Goal: Task Accomplishment & Management: Manage account settings

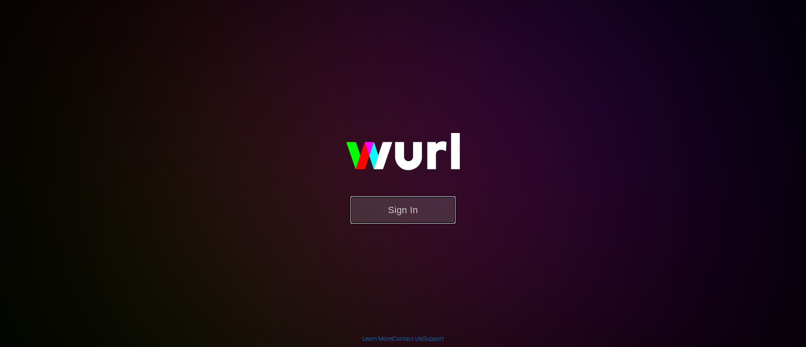
click at [396, 214] on button "Sign In" at bounding box center [403, 209] width 105 height 27
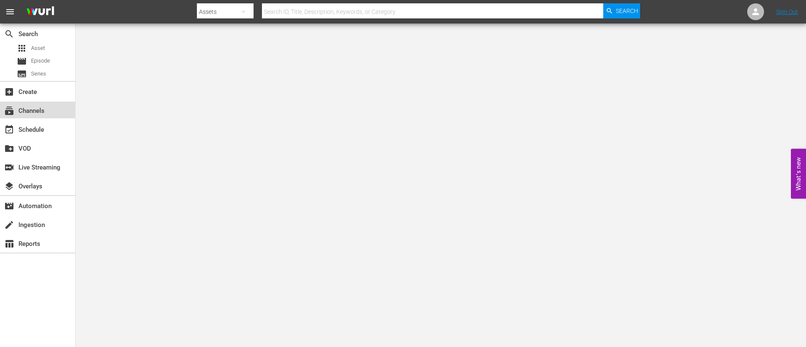
click at [55, 116] on div "subscriptions Channels" at bounding box center [37, 110] width 75 height 17
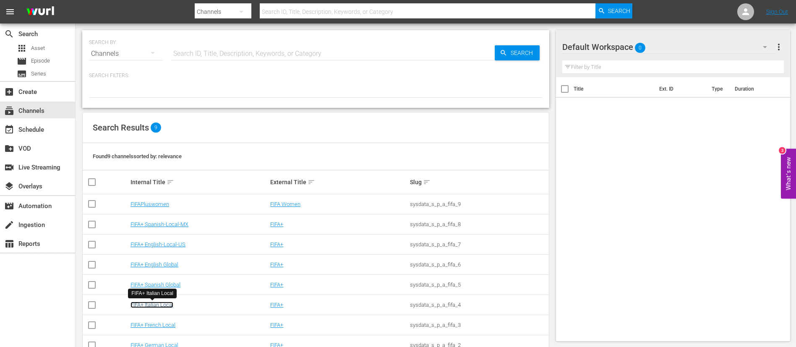
click at [160, 305] on link "FIFA+ Italian Local" at bounding box center [152, 305] width 43 height 6
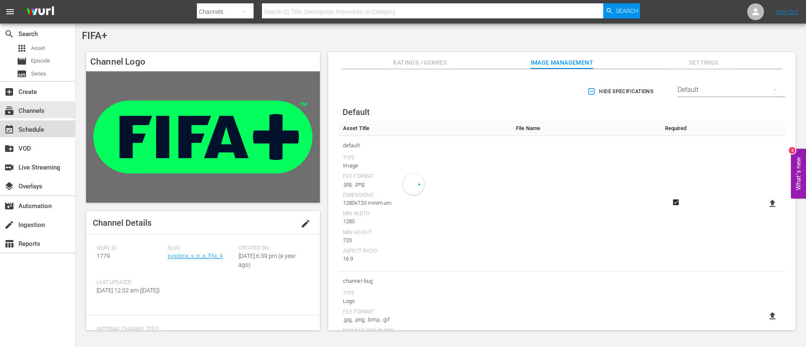
click at [53, 134] on div "event_available Schedule" at bounding box center [37, 128] width 75 height 17
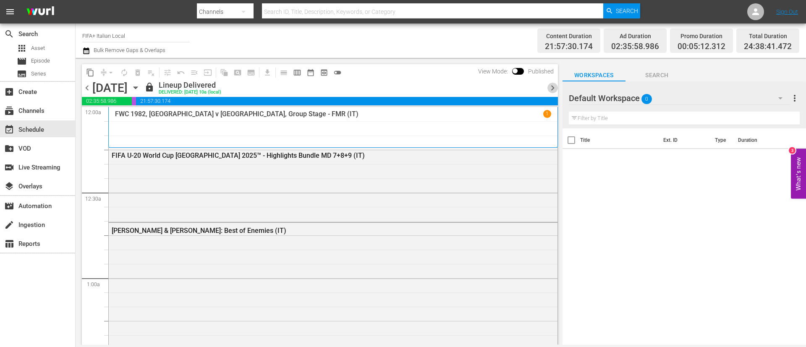
click at [555, 89] on span "chevron_right" at bounding box center [552, 88] width 10 height 10
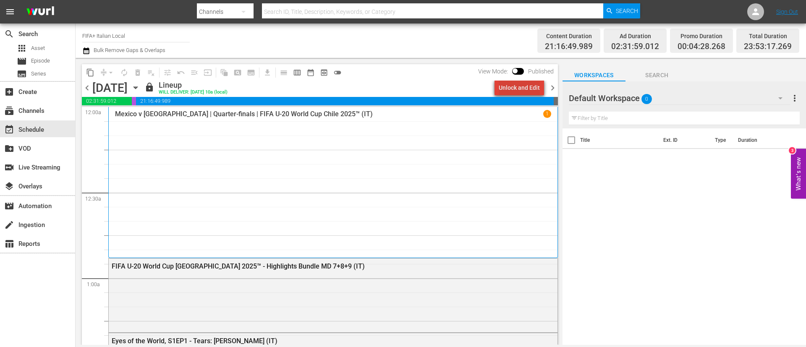
click at [529, 81] on div "Unlock and Edit" at bounding box center [519, 87] width 41 height 15
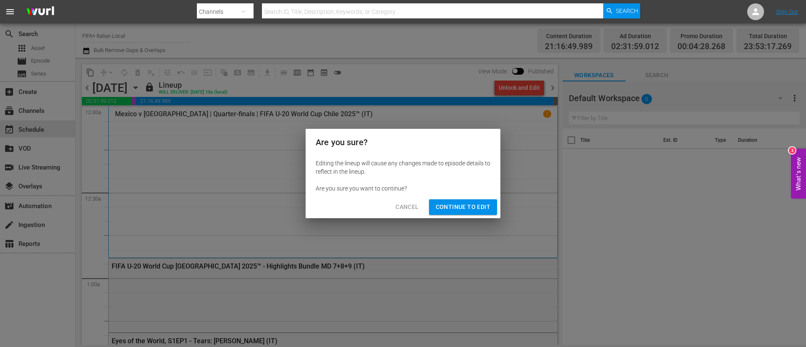
click at [444, 209] on span "Continue to Edit" at bounding box center [463, 207] width 55 height 10
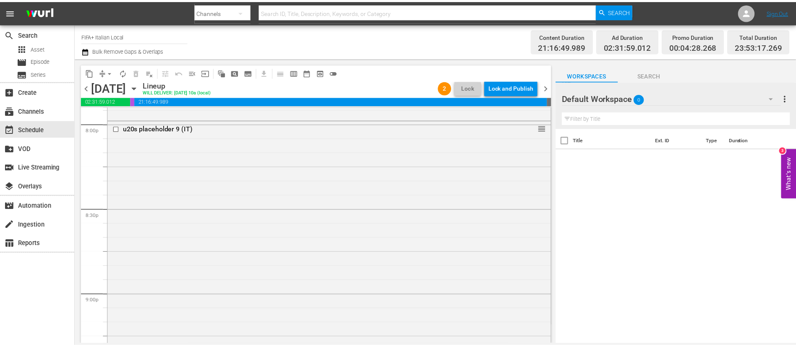
scroll to position [3407, 0]
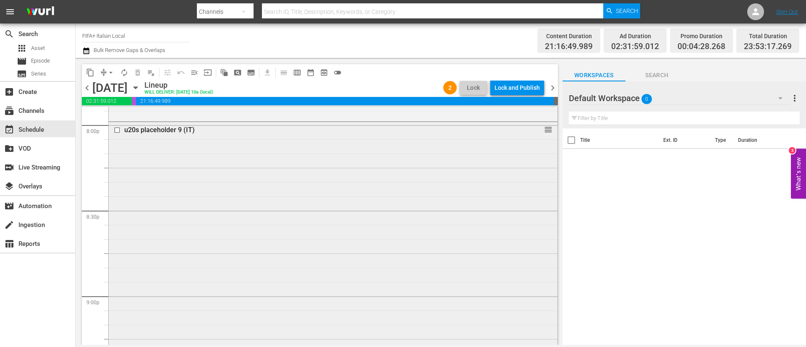
click at [350, 246] on div "u20s placeholder 9 (IT) reorder" at bounding box center [333, 284] width 449 height 325
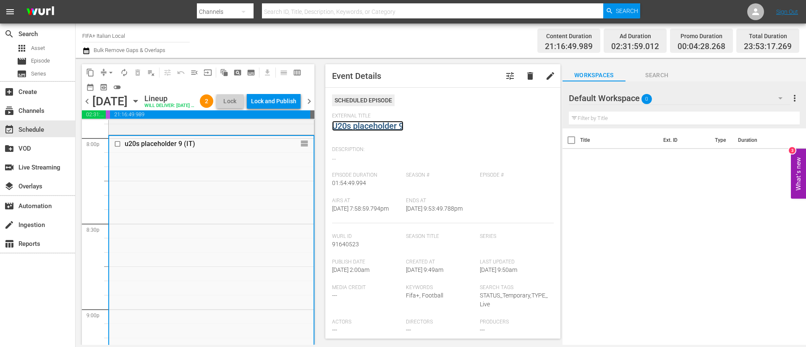
click at [374, 123] on link "U20s placeholder 9" at bounding box center [367, 126] width 71 height 10
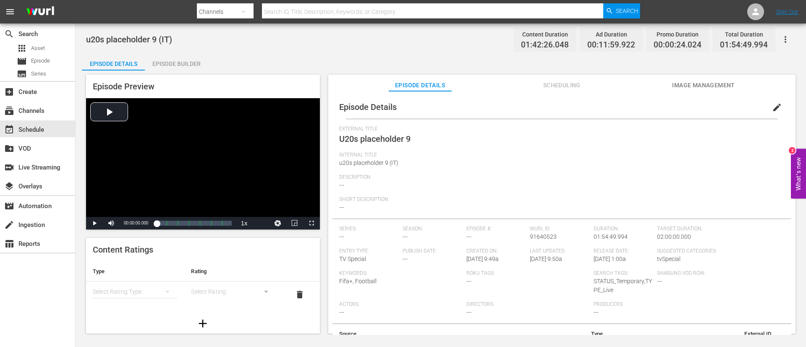
click at [767, 111] on button "edit" at bounding box center [777, 107] width 20 height 20
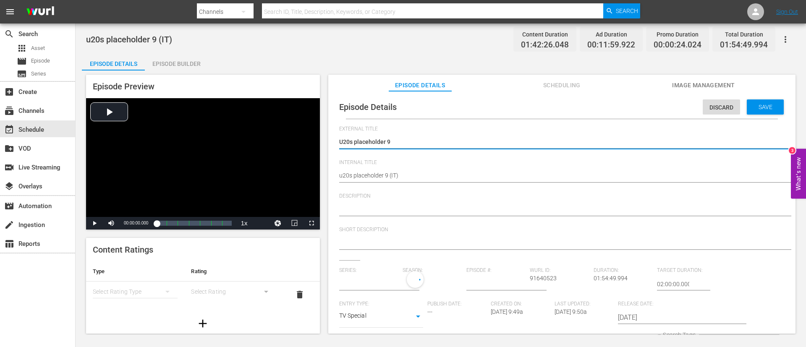
type input "No Series"
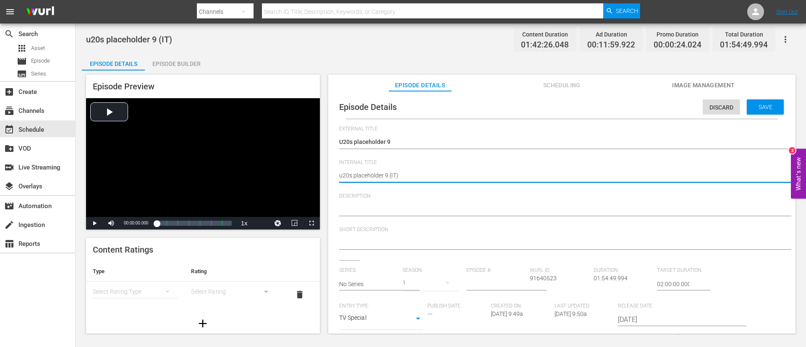
paste textarea "USA v Morocco | Quarter-finals | FIFA U-20 World Cup Chile 2025™"
type textarea "USA v Morocco | Quarter-finals | FIFA U-20 World Cup Chile 2025™(IT)"
type textarea "USA v Morocco | Quarter-finals | FIFA U-20 World Cup Chile 2025™ (IT)"
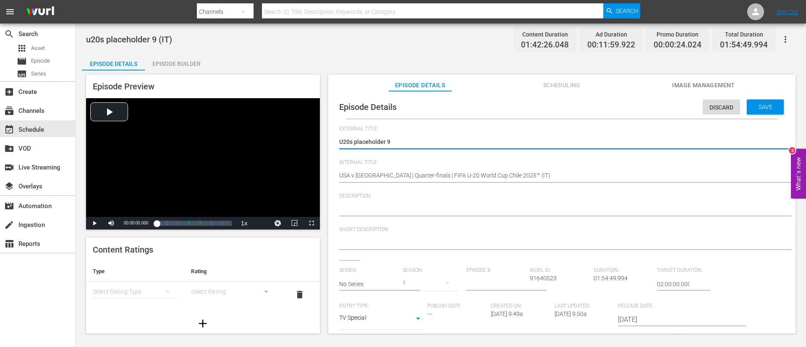
click at [416, 141] on textarea "U20s placeholder 9" at bounding box center [559, 143] width 441 height 10
type textarea "L"
type textarea "LI"
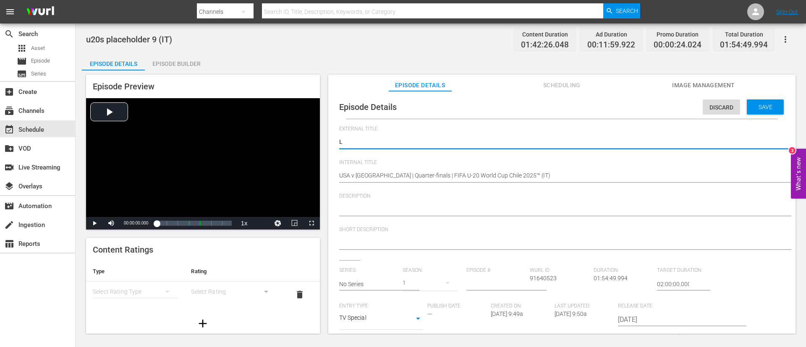
type textarea "LI"
type textarea "LIV"
type textarea "LIVE"
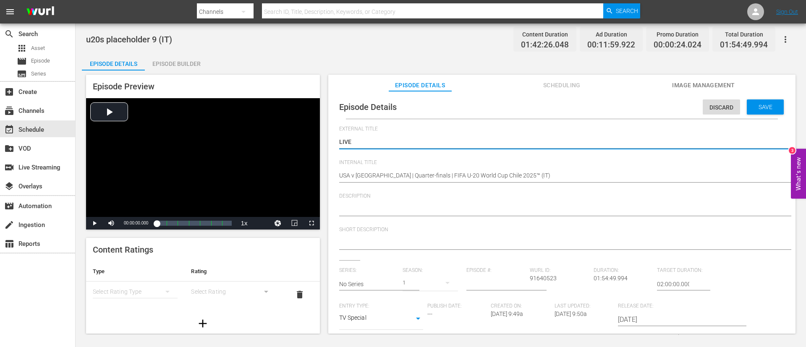
type textarea "LIVE -"
paste textarea "USA - Marocco | Quarti di finale | Coppa del Mondo FIFA U-20 Cile 2025"
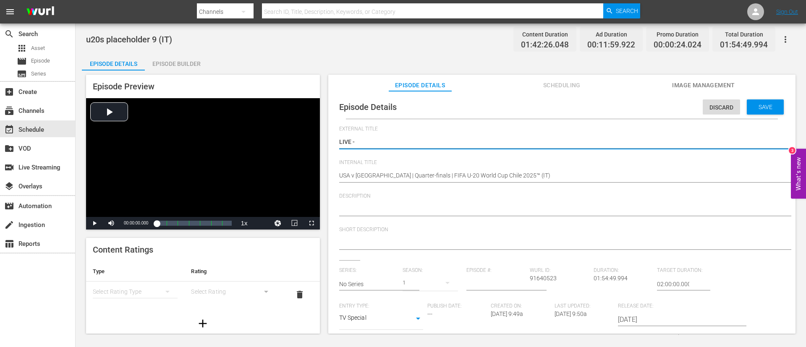
type textarea "LIVE - USA - Marocco | Quarti di finale | Coppa del Mondo FIFA U-20 Cile 2025"
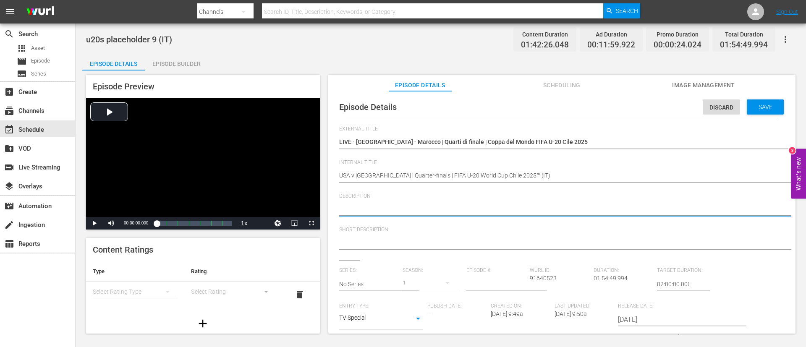
paste textarea "Guarda la partita tra USA e Marocco giocato al Estadio El Teniente, Rancagua il…"
type textarea "Guarda la partita tra USA e Marocco giocato al Estadio El Teniente, Rancagua il…"
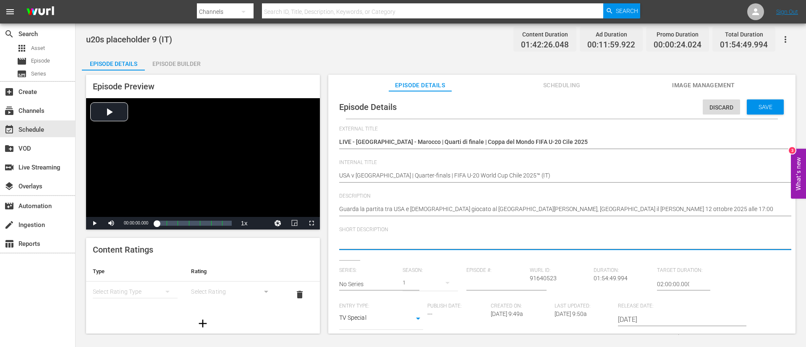
paste textarea "Guarda la partita tra USA e Marocco giocato al Estadio El Teniente, Rancagua il…"
type textarea "Guarda la partita tra USA e Marocco giocato al Estadio El Teniente, Rancagua il…"
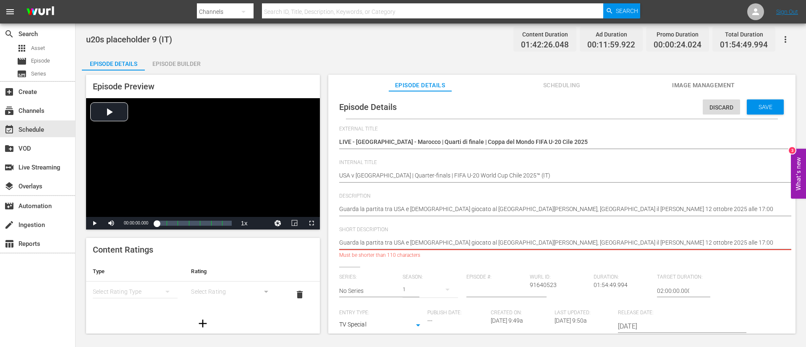
type textarea "Guarda la partita tra USA e Marocco giocato al Estadio El Teniente."
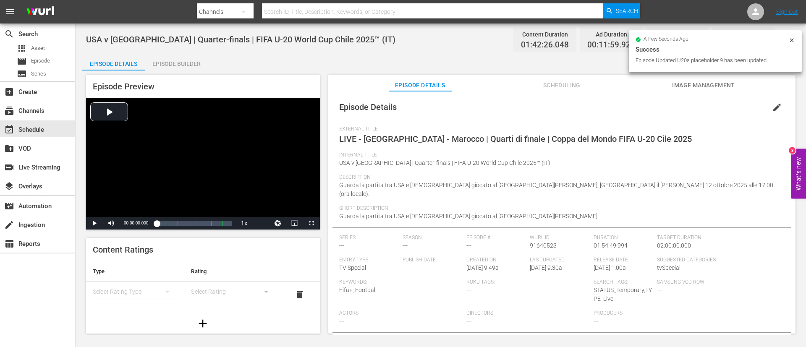
click at [688, 84] on span "Image Management" at bounding box center [703, 85] width 63 height 10
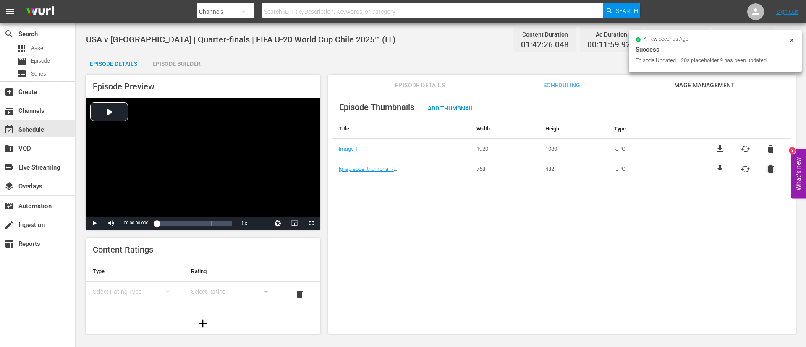
click at [773, 167] on span "delete" at bounding box center [771, 169] width 10 height 10
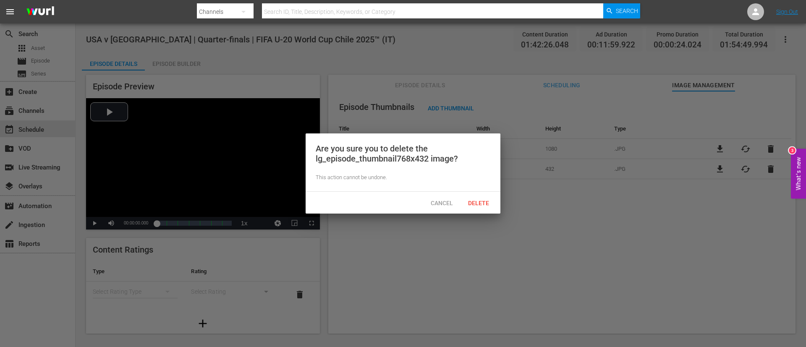
click at [486, 212] on div "Cancel Delete" at bounding box center [403, 203] width 195 height 22
click at [484, 207] on div "Delete" at bounding box center [478, 203] width 37 height 16
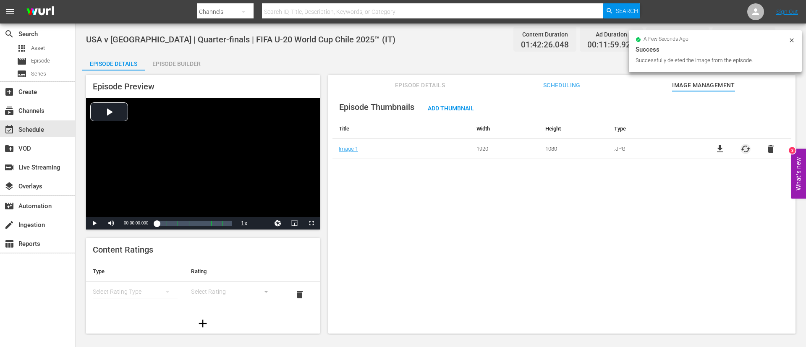
click at [741, 147] on span "cached" at bounding box center [746, 149] width 10 height 10
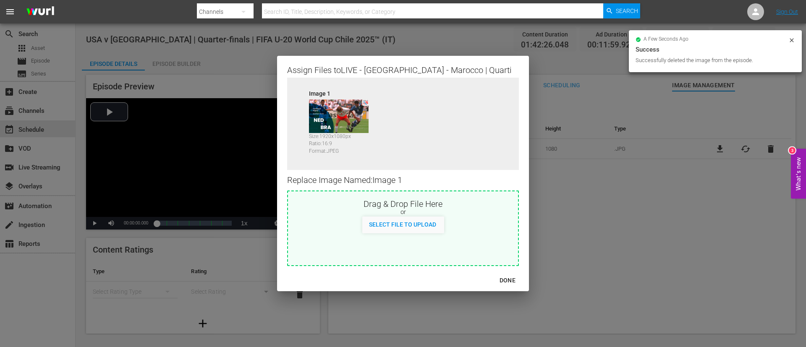
click at [484, 208] on div "or" at bounding box center [403, 212] width 230 height 8
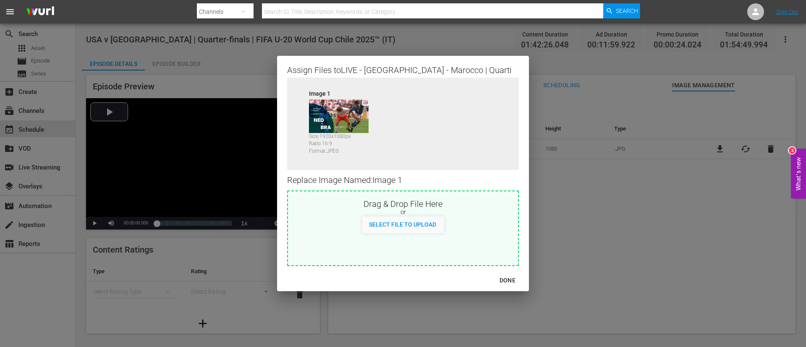
type input "C:\fakepath\d9ee7be7-8d7b-4da1-8dd3-39b525e3190f.jpg"
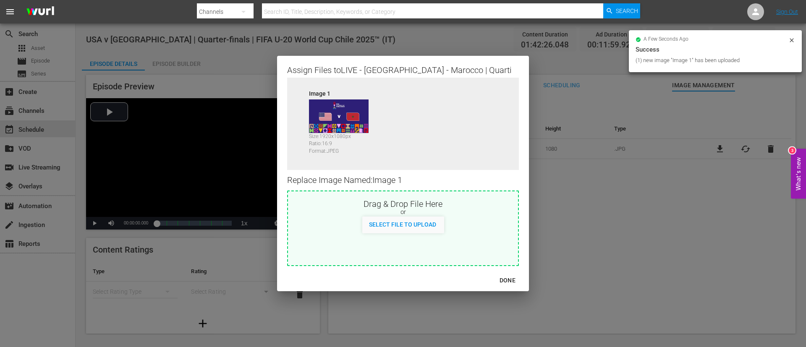
click at [507, 278] on div "DONE" at bounding box center [507, 280] width 29 height 10
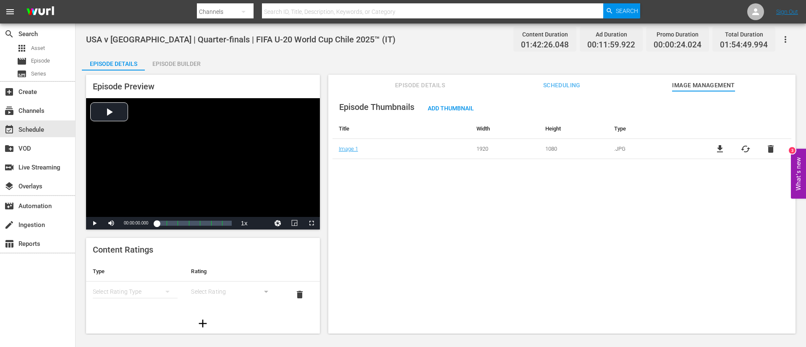
click at [33, 120] on div "event_available Schedule" at bounding box center [37, 129] width 75 height 19
click at [33, 126] on div "event_available Schedule" at bounding box center [23, 129] width 47 height 8
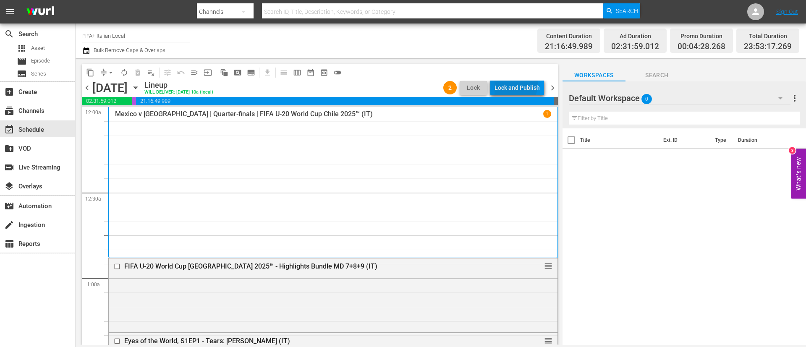
click at [517, 84] on div "Lock and Publish" at bounding box center [517, 87] width 45 height 15
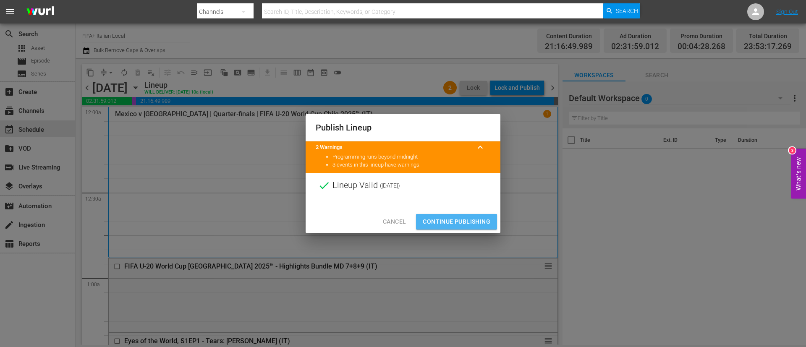
click at [484, 220] on span "Continue Publishing" at bounding box center [457, 222] width 68 height 10
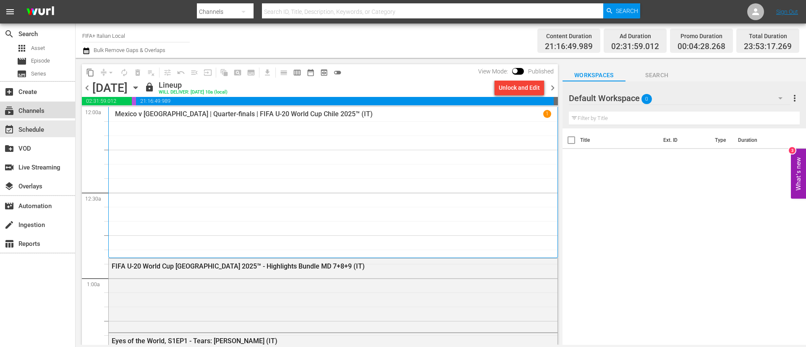
click at [33, 111] on div "subscriptions Channels" at bounding box center [23, 110] width 47 height 8
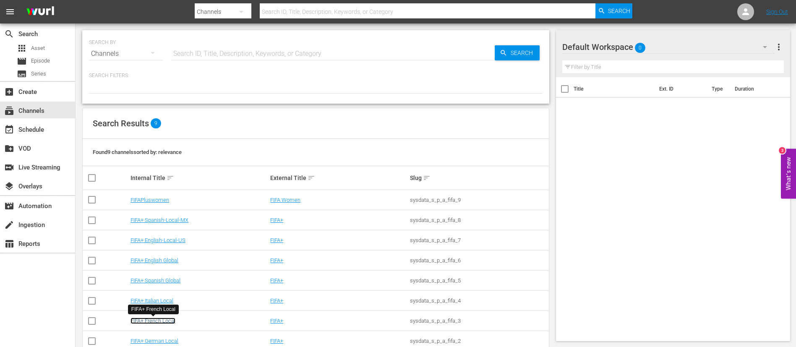
click at [157, 321] on link "FIFA+ French Local" at bounding box center [153, 321] width 45 height 6
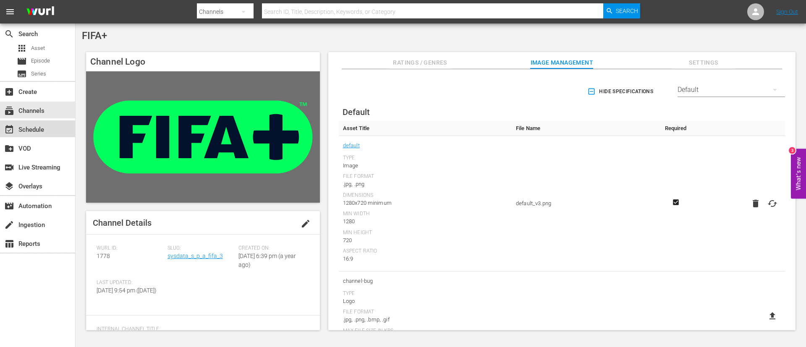
click at [32, 130] on div "event_available Schedule" at bounding box center [23, 129] width 47 height 8
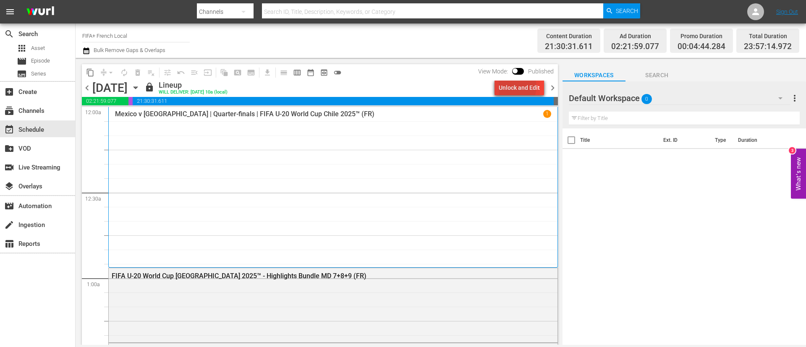
click at [514, 87] on div "Unlock and Edit" at bounding box center [519, 87] width 41 height 15
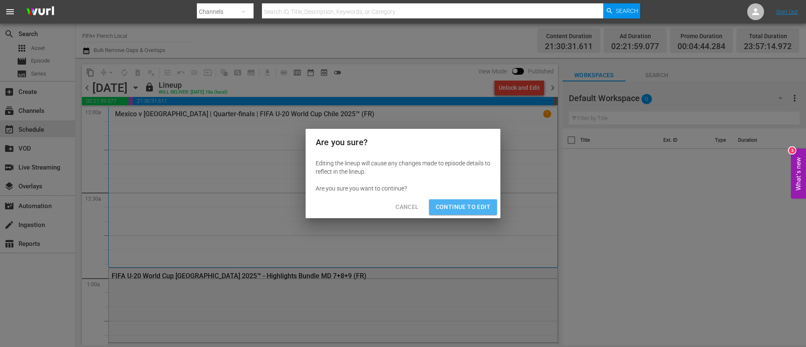
click at [478, 209] on span "Continue to Edit" at bounding box center [463, 207] width 55 height 10
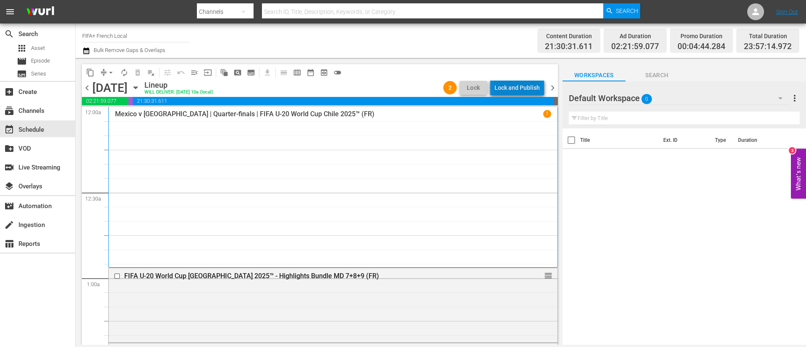
click at [533, 89] on div "Lock and Publish" at bounding box center [517, 87] width 45 height 15
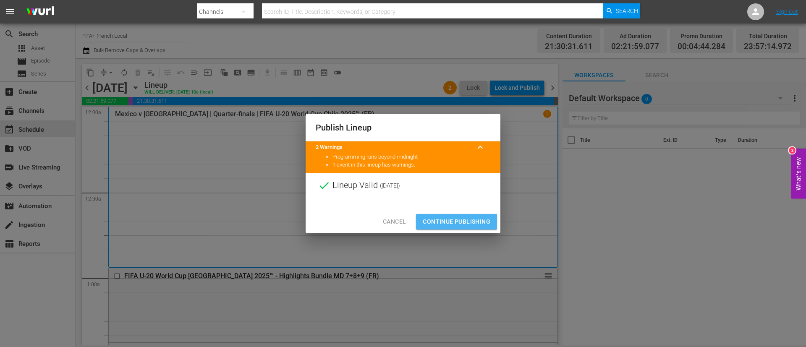
click at [452, 215] on button "Continue Publishing" at bounding box center [456, 222] width 81 height 16
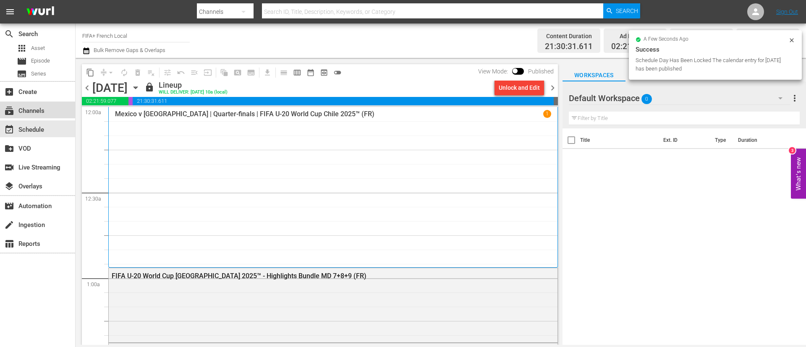
click at [31, 113] on div "subscriptions Channels" at bounding box center [23, 110] width 47 height 8
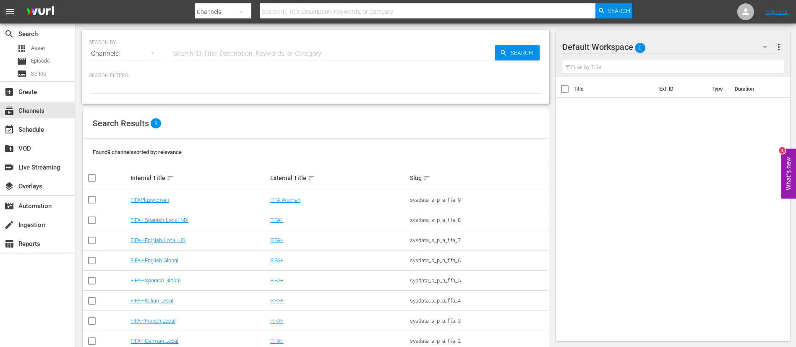
click at [165, 256] on td "FIFA+ English Global" at bounding box center [199, 261] width 140 height 20
click at [165, 258] on link "FIFA+ English Global" at bounding box center [155, 260] width 48 height 6
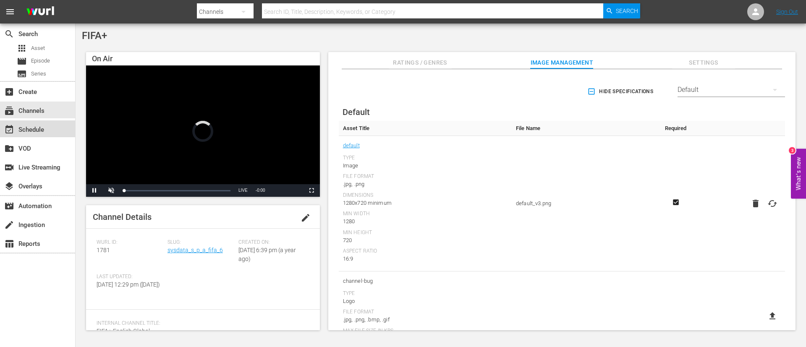
click at [51, 125] on div "event_available Schedule" at bounding box center [37, 128] width 75 height 17
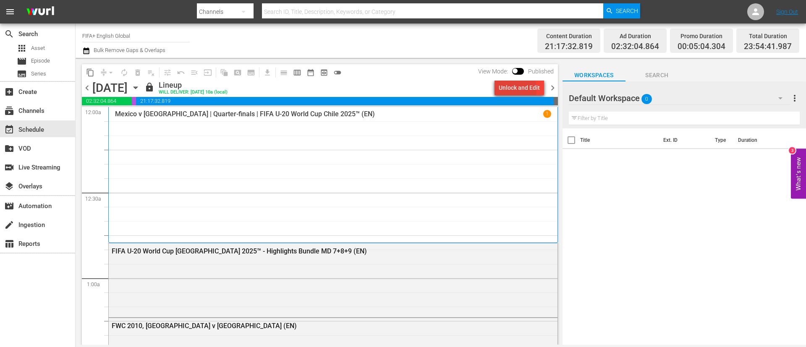
click at [502, 90] on div "Unlock and Edit" at bounding box center [519, 87] width 41 height 15
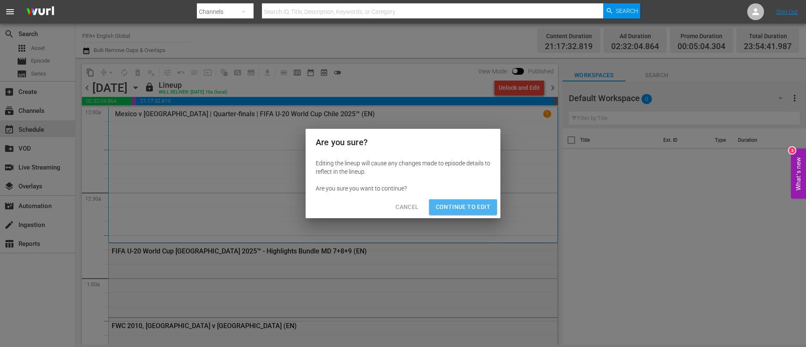
click at [475, 211] on span "Continue to Edit" at bounding box center [463, 207] width 55 height 10
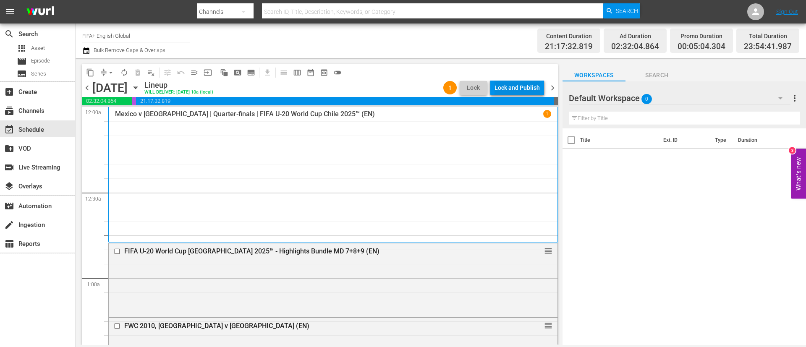
click at [518, 85] on div "Lock and Publish" at bounding box center [517, 87] width 45 height 15
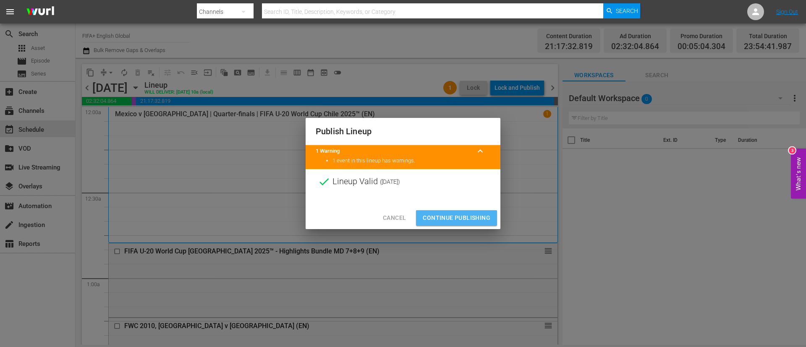
click at [466, 214] on span "Continue Publishing" at bounding box center [457, 218] width 68 height 10
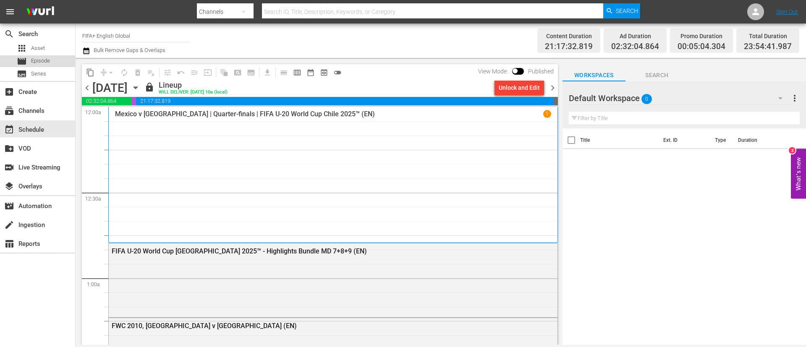
click at [44, 62] on span "Episode" at bounding box center [40, 61] width 19 height 8
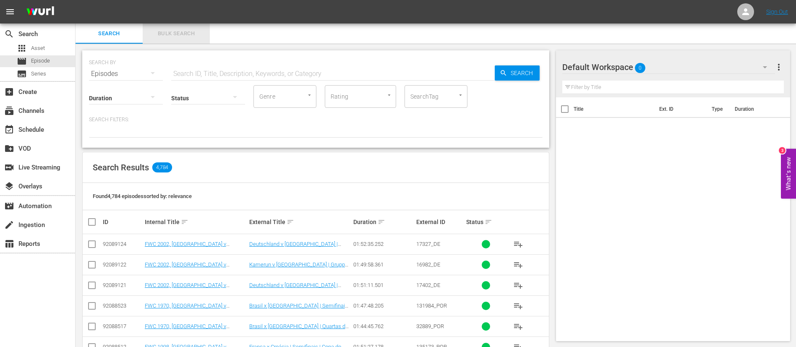
click at [162, 24] on button "Bulk Search" at bounding box center [176, 34] width 67 height 20
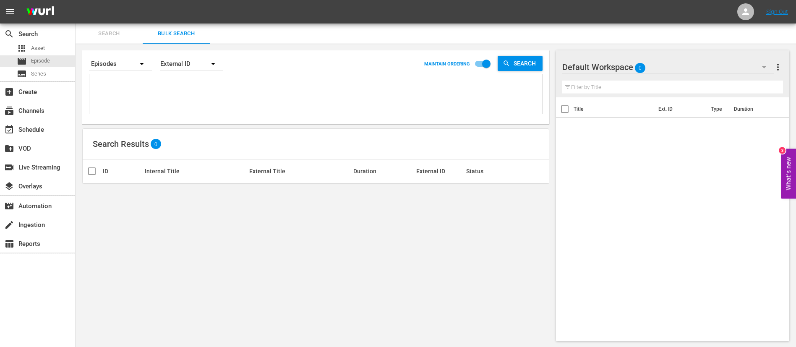
paste textarea "131883_ENG 135172_ENG 47136_ENG CVtsakZgQEu0vHj8A8mcUw_ENG 2i3ge5CSI4tvIz0PUJAl…"
click at [154, 111] on textarea at bounding box center [317, 95] width 451 height 38
type textarea "131883_ENG 135172_ENG 47136_ENG CVtsakZgQEu0vHj8A8mcUw_ENG 2i3ge5CSI4tvIz0PUJAl…"
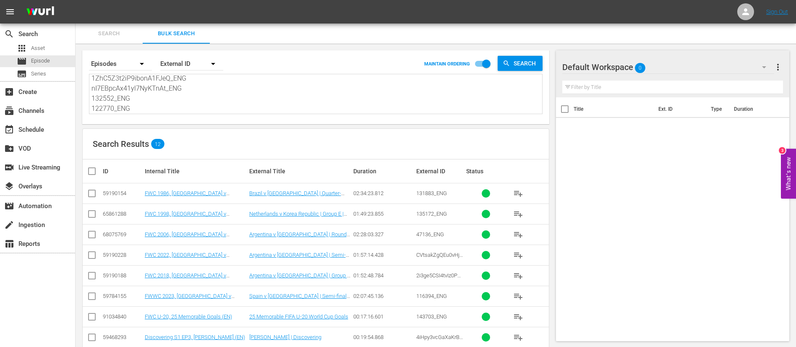
type textarea "131883_ENG 135172_ENG 47136_ENG CVtsakZgQEu0vHj8A8mcUw_ENG 2i3ge5CSI4tvIz0PUJAl…"
click at [92, 174] on input "checkbox" at bounding box center [95, 171] width 17 height 10
checkbox input "true"
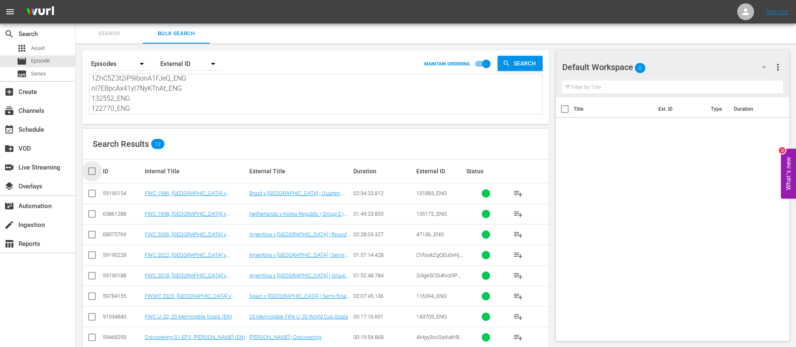
checkbox input "true"
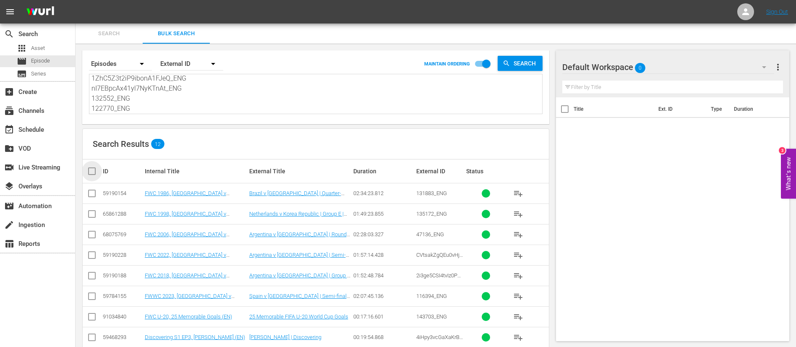
checkbox input "true"
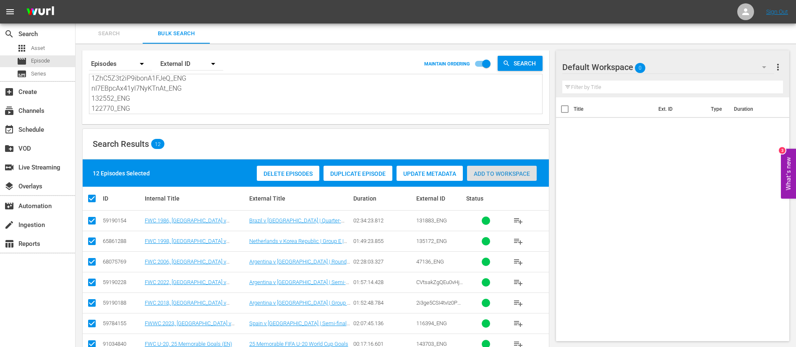
click at [493, 173] on span "Add to Workspace" at bounding box center [502, 173] width 70 height 7
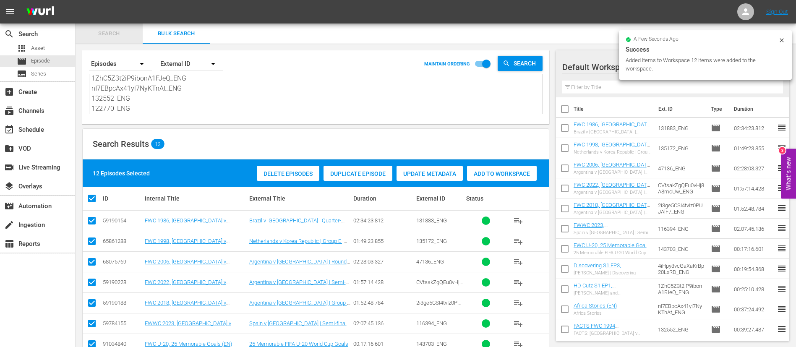
click at [110, 29] on span "Search" at bounding box center [109, 34] width 57 height 10
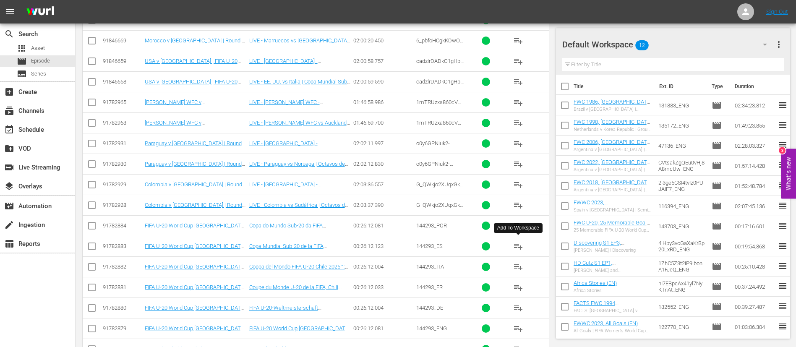
scroll to position [1926, 0]
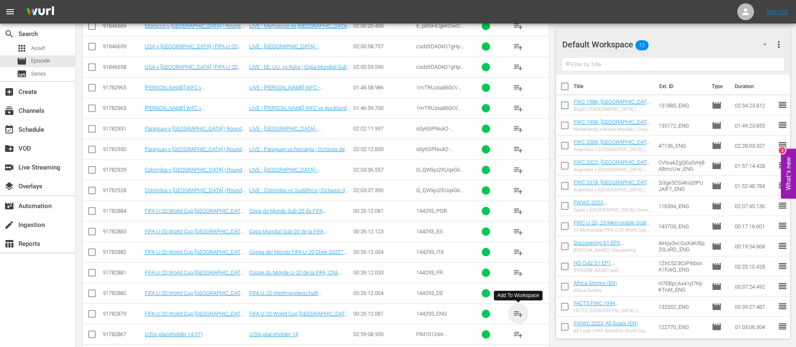
click at [515, 313] on span "playlist_add" at bounding box center [518, 314] width 10 height 10
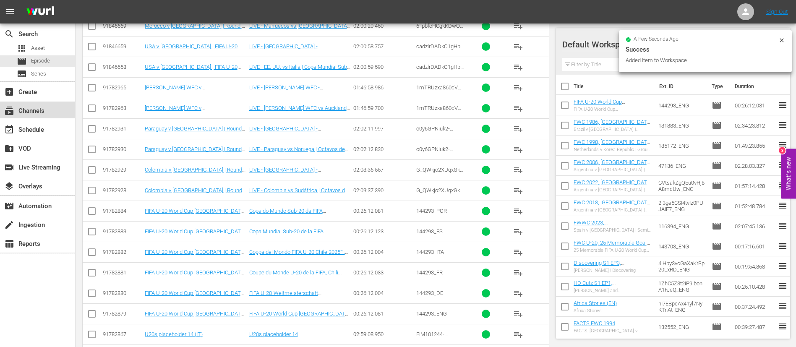
click at [33, 113] on div "subscriptions Channels" at bounding box center [23, 110] width 47 height 8
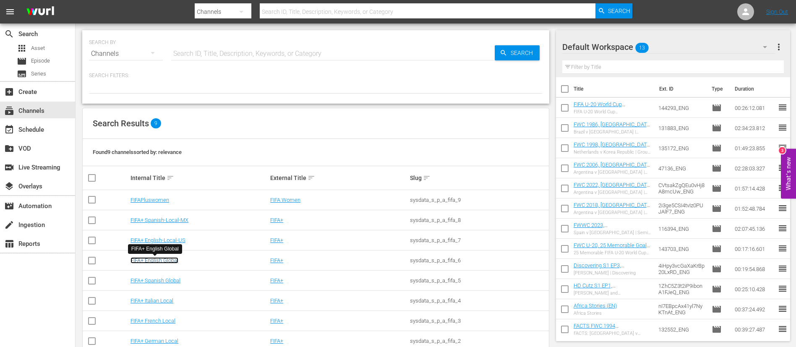
click at [177, 263] on link "FIFA+ English Global" at bounding box center [155, 260] width 48 height 6
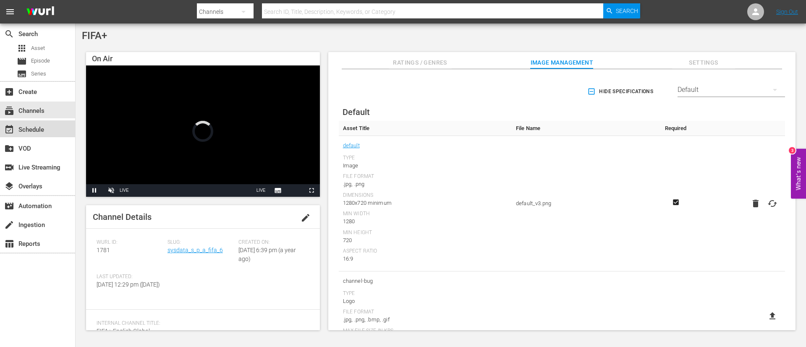
click at [50, 126] on div "event_available Schedule" at bounding box center [37, 128] width 75 height 17
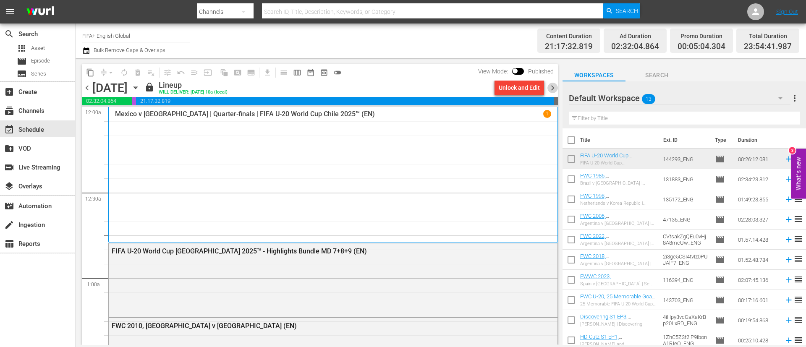
click at [554, 91] on span "chevron_right" at bounding box center [552, 88] width 10 height 10
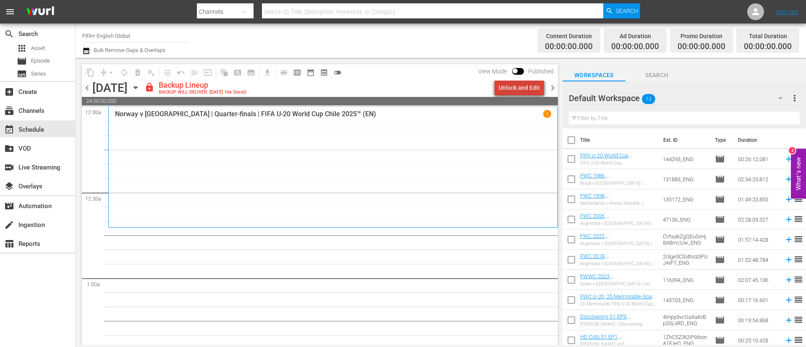
click at [530, 90] on div "Unlock and Edit" at bounding box center [519, 87] width 41 height 15
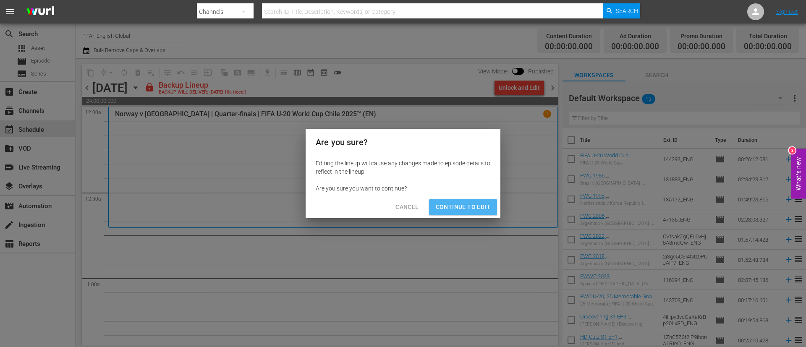
click at [476, 212] on button "Continue to Edit" at bounding box center [463, 207] width 68 height 16
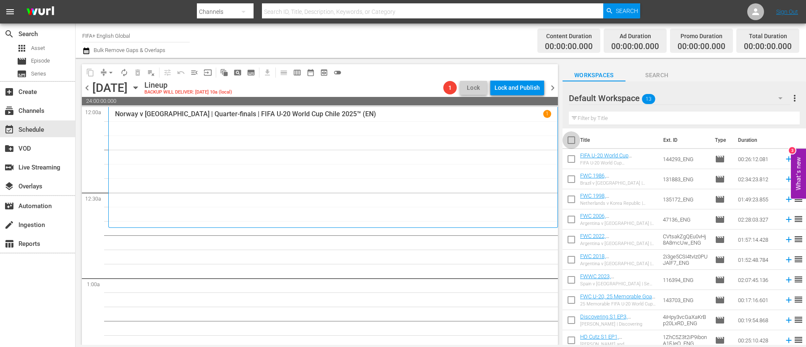
click at [571, 140] on input "checkbox" at bounding box center [572, 142] width 18 height 18
checkbox input "true"
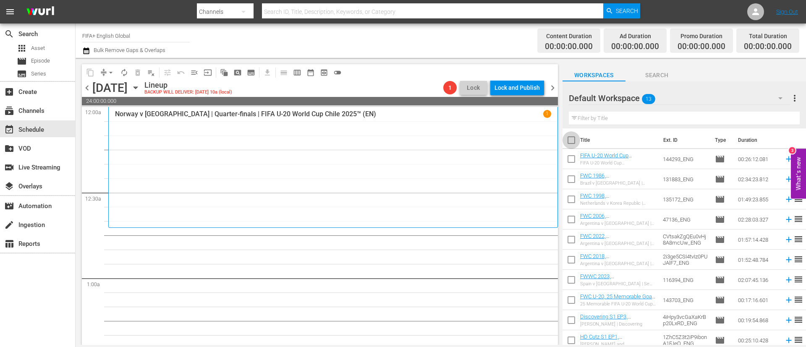
checkbox input "true"
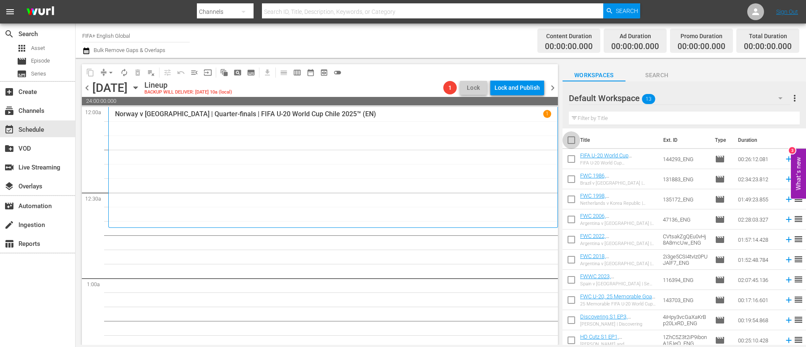
checkbox input "true"
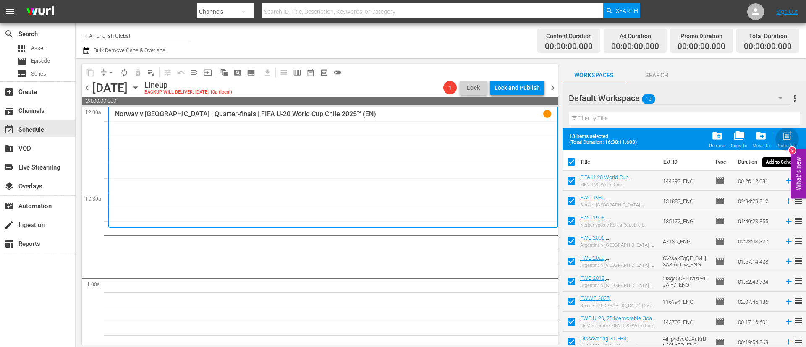
click at [789, 142] on div "post_add Schedule" at bounding box center [787, 139] width 19 height 18
checkbox input "false"
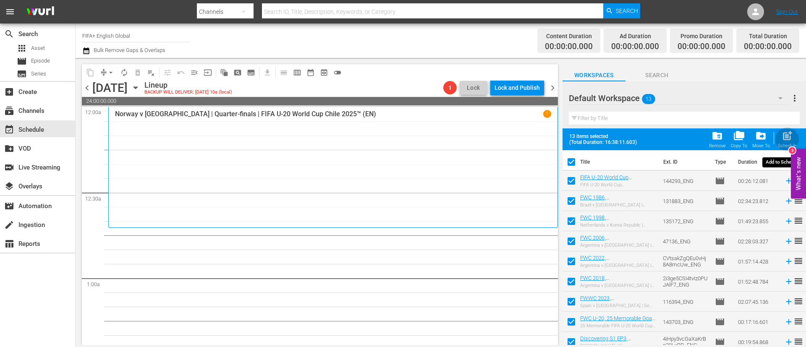
checkbox input "false"
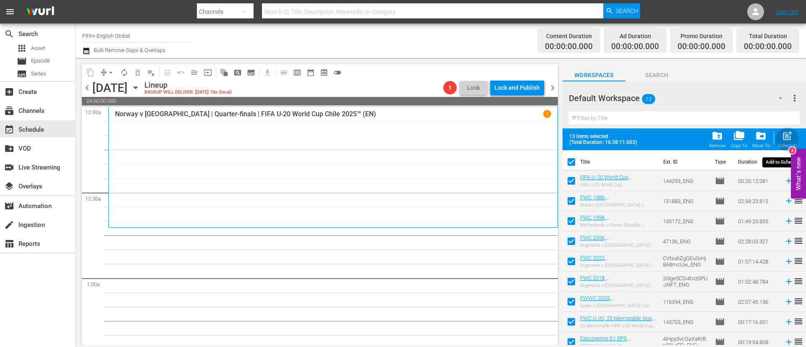
checkbox input "false"
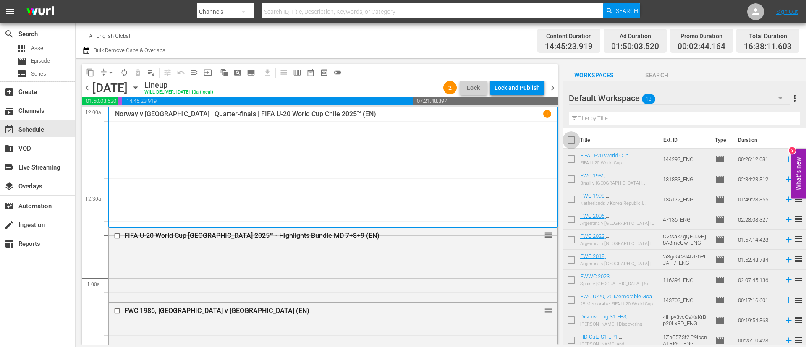
click at [569, 142] on input "checkbox" at bounding box center [572, 142] width 18 height 18
checkbox input "true"
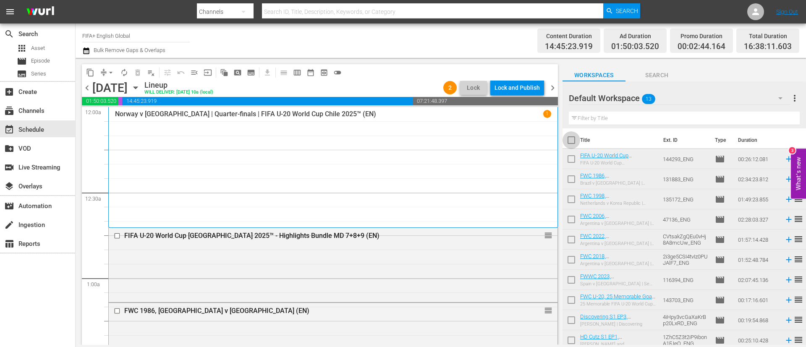
checkbox input "true"
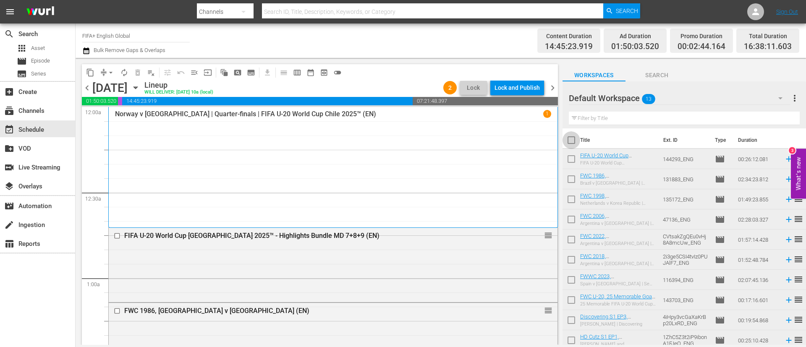
checkbox input "true"
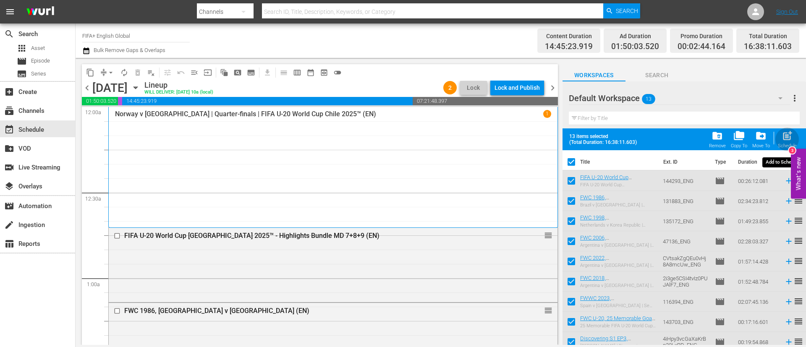
click at [785, 143] on div "Schedule" at bounding box center [787, 145] width 19 height 5
checkbox input "false"
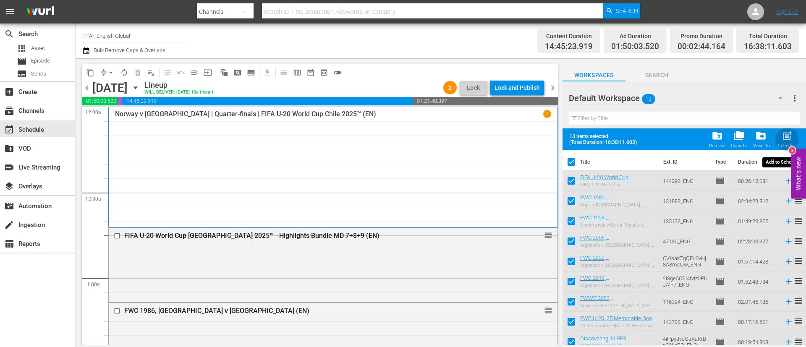
checkbox input "false"
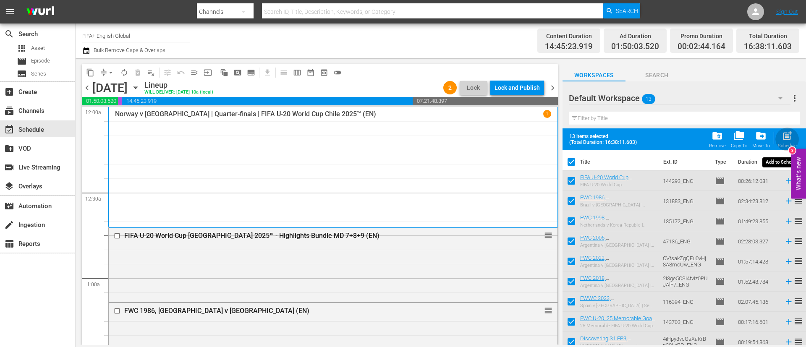
checkbox input "false"
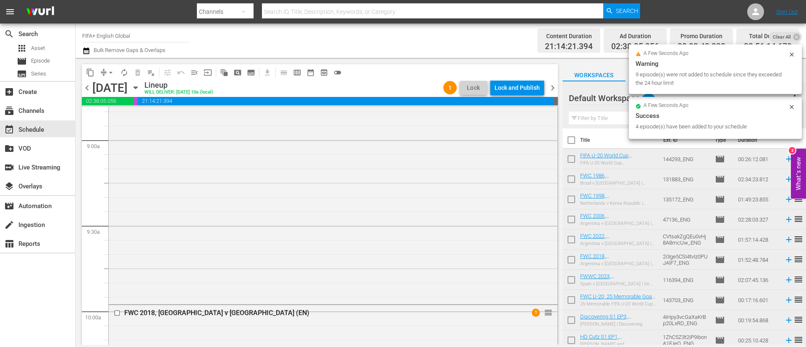
scroll to position [1520, 0]
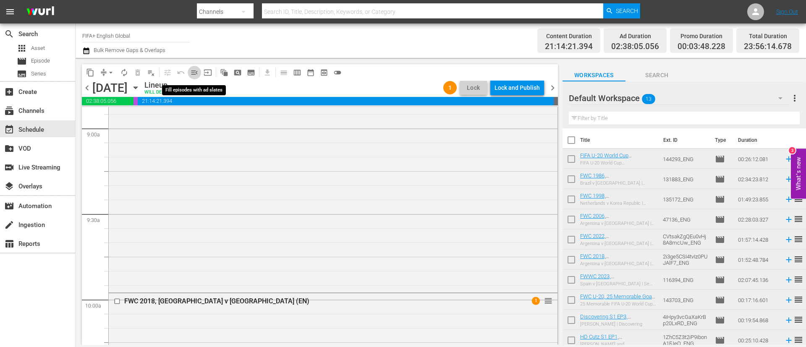
click at [198, 74] on span "menu_open" at bounding box center [194, 72] width 8 height 8
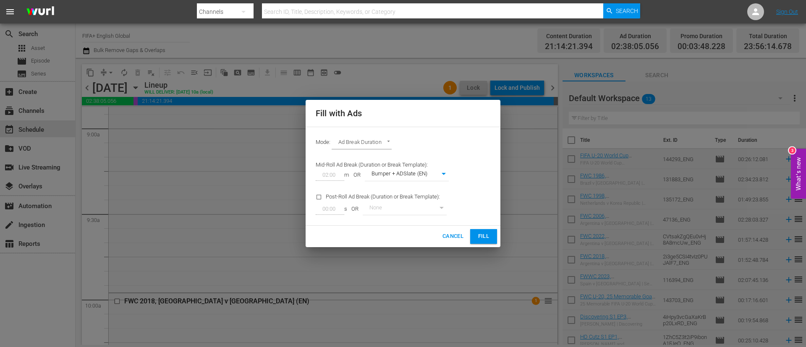
click at [481, 236] on span "Fill" at bounding box center [483, 237] width 13 height 10
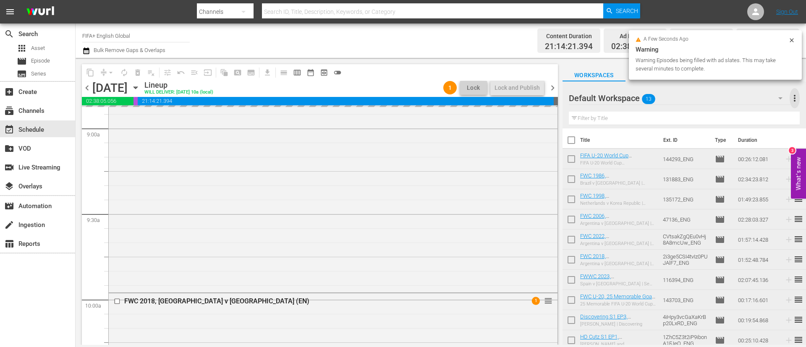
click at [797, 98] on span "more_vert" at bounding box center [795, 98] width 10 height 10
click at [769, 118] on div "Clear All Workspace Items" at bounding box center [740, 114] width 99 height 15
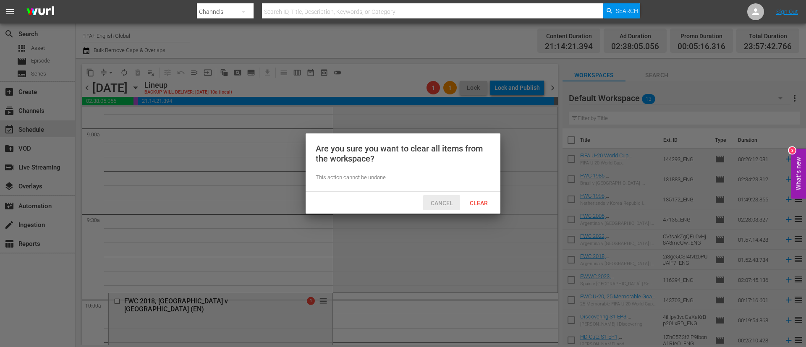
click at [429, 204] on span "Cancel" at bounding box center [442, 203] width 36 height 7
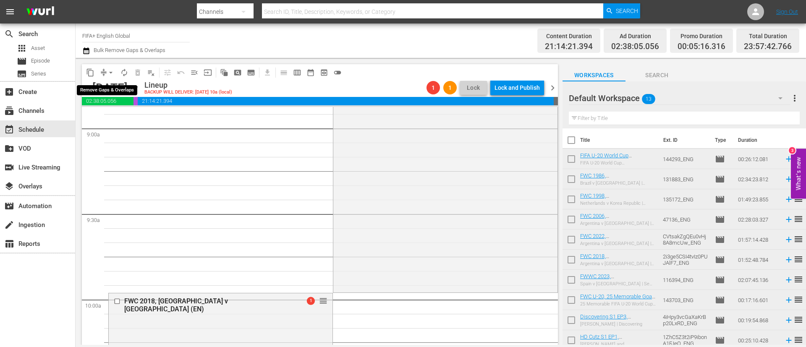
click at [107, 71] on span "arrow_drop_down" at bounding box center [111, 72] width 8 height 8
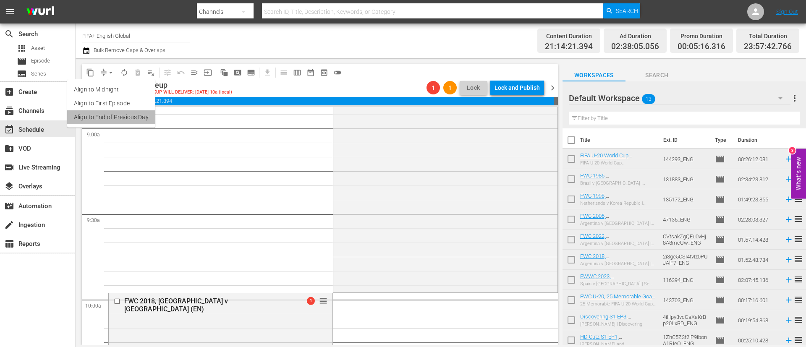
click at [129, 120] on li "Align to End of Previous Day" at bounding box center [111, 117] width 88 height 14
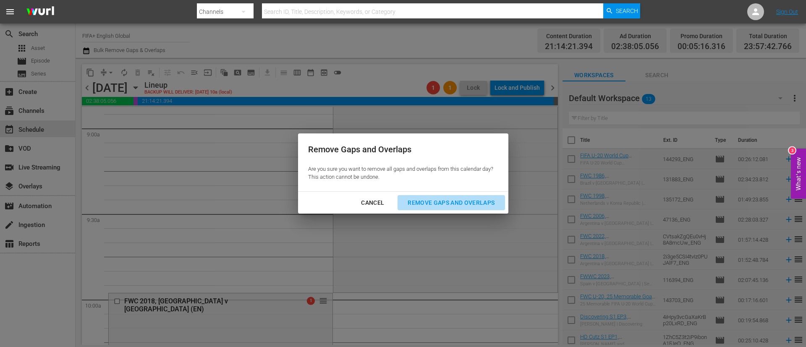
click at [437, 198] on div "Remove Gaps and Overlaps" at bounding box center [451, 203] width 100 height 10
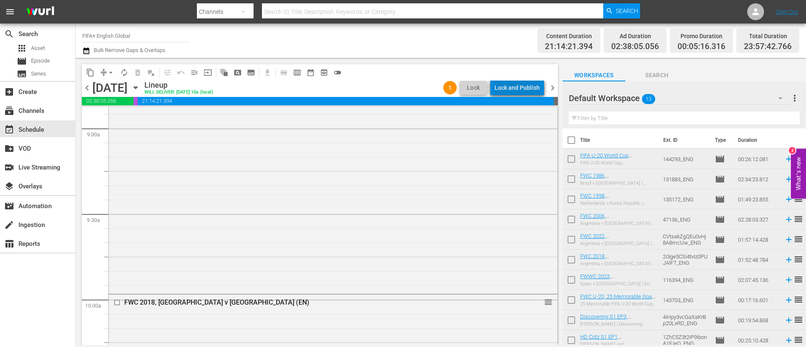
click at [522, 89] on div "Lock and Publish" at bounding box center [517, 87] width 45 height 15
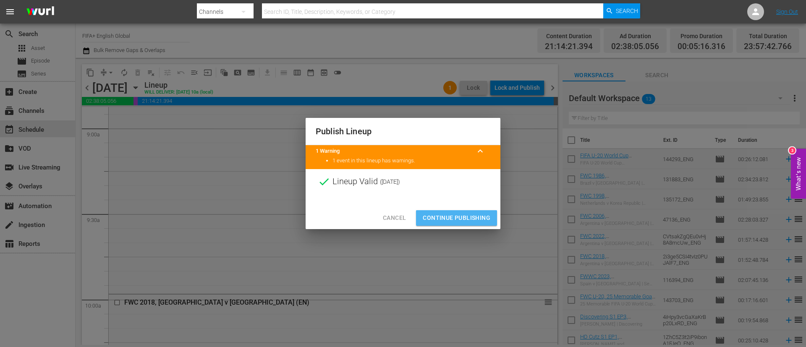
click at [455, 213] on span "Continue Publishing" at bounding box center [457, 218] width 68 height 10
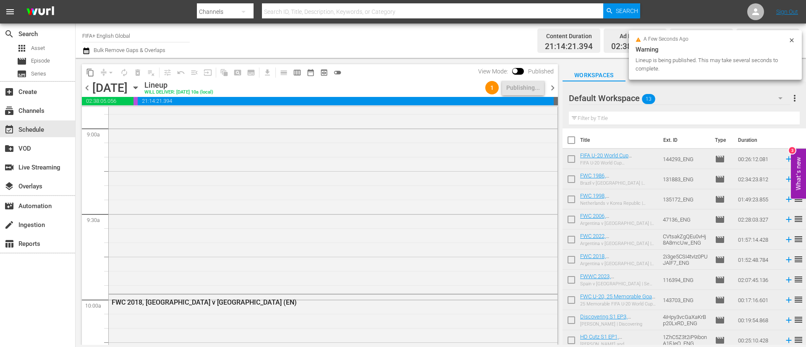
click at [796, 97] on span "more_vert" at bounding box center [795, 98] width 10 height 10
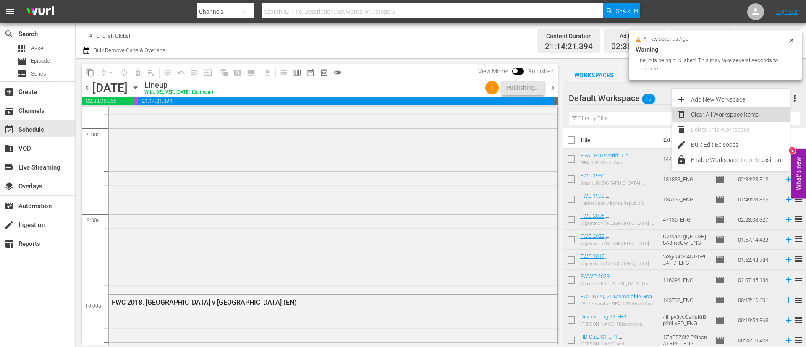
click at [733, 114] on div "Clear All Workspace Items" at bounding box center [740, 114] width 99 height 15
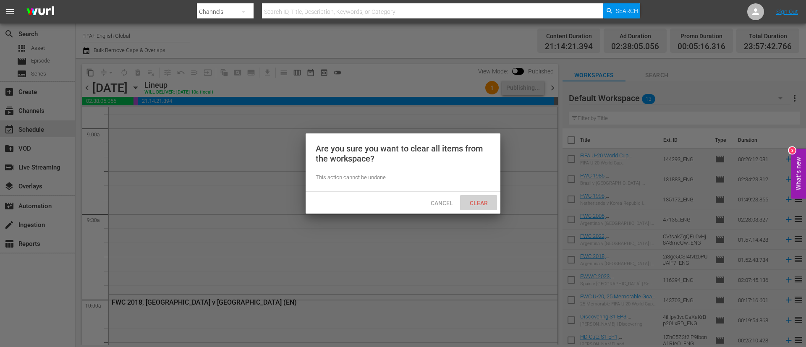
click at [479, 204] on span "Clear" at bounding box center [478, 203] width 31 height 7
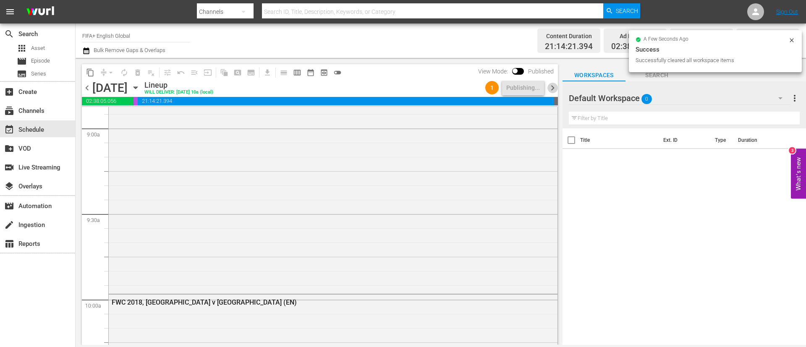
click at [554, 86] on span "chevron_right" at bounding box center [552, 88] width 10 height 10
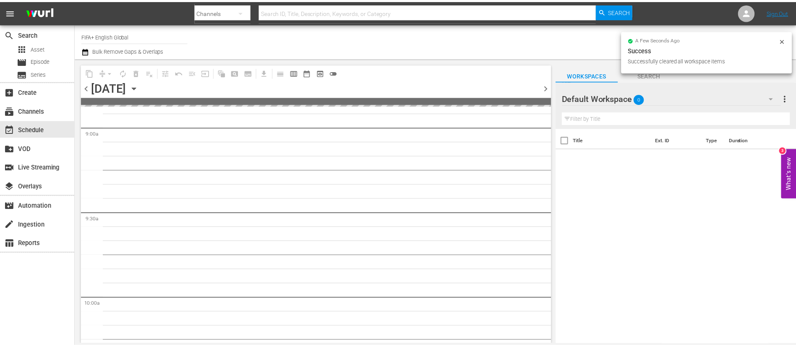
scroll to position [1577, 0]
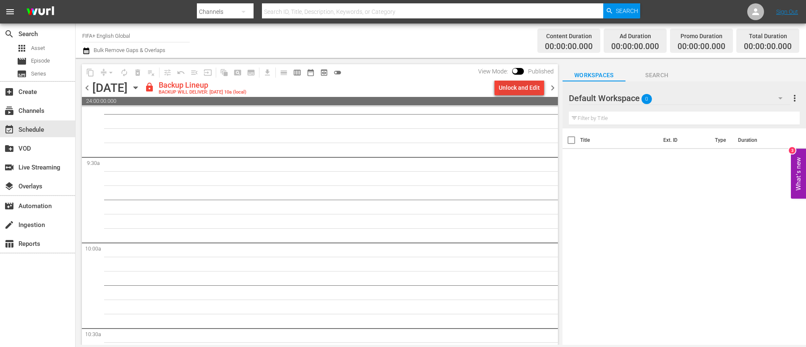
click at [520, 80] on div "Unlock and Edit" at bounding box center [519, 87] width 41 height 15
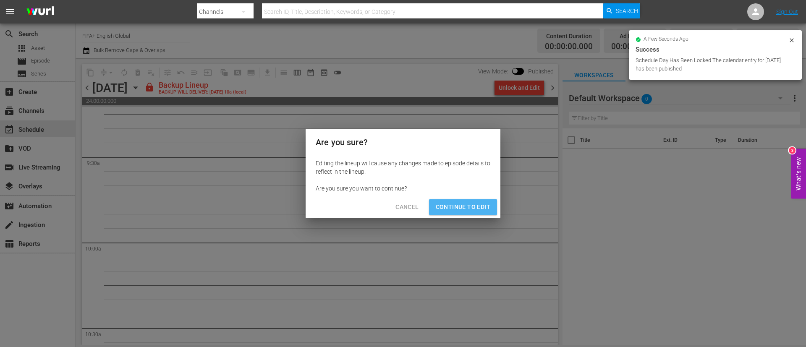
click at [453, 199] on button "Continue to Edit" at bounding box center [463, 207] width 68 height 16
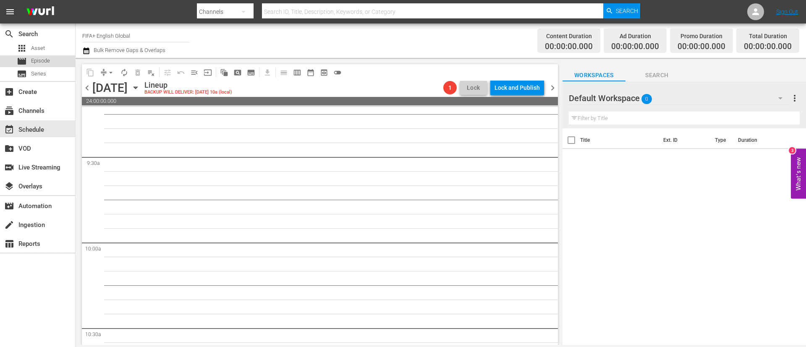
click at [52, 64] on div "movie Episode" at bounding box center [37, 61] width 75 height 12
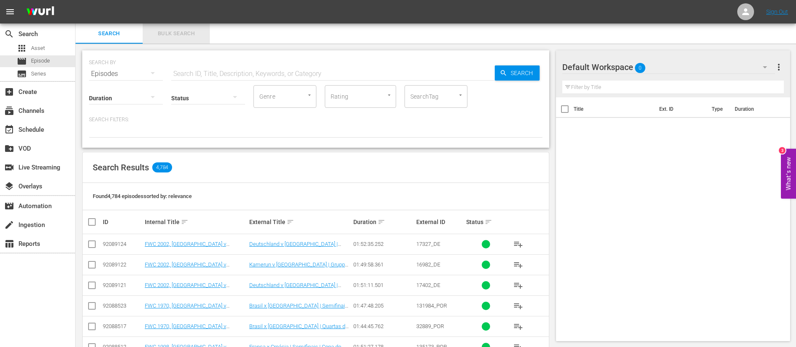
click at [173, 38] on button "Bulk Search" at bounding box center [176, 34] width 67 height 20
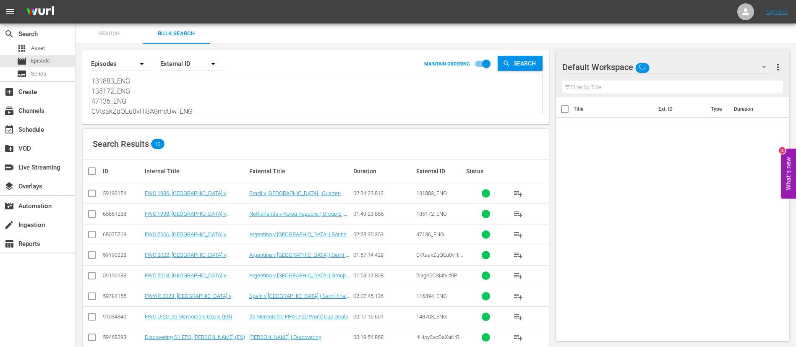
click at [175, 96] on textarea "131883_ENG 135172_ENG 47136_ENG CVtsakZgQEu0vHj8A8mcUw_ENG 2i3ge5CSI4tvIz0PUJAl…" at bounding box center [317, 95] width 451 height 38
paste textarea "133707_ENG 133694_ENG #N/D 81751FWWC 2007, USA v Brazil, Semi-Finals - FMR 1297…"
type textarea "133707_ENG 133694_ENG #N/D 81751FWWC 2007, USA v Brazil, Semi-Finals - FMR 1297…"
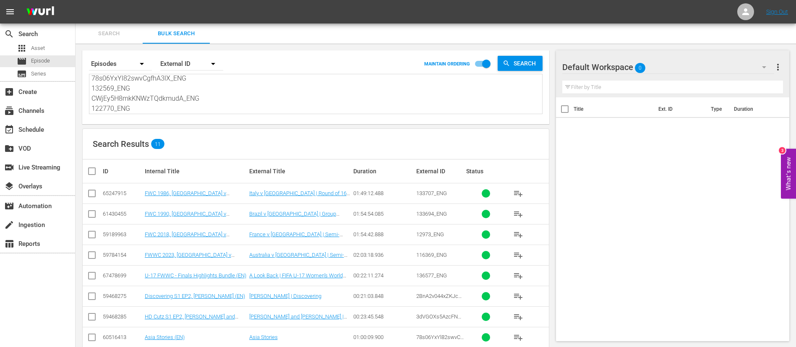
type textarea "133707_ENG 133694_ENG #N/D 81751FWWC 2007, USA v Brazil, Semi-Finals - FMR 1297…"
click at [94, 174] on input "checkbox" at bounding box center [95, 171] width 17 height 10
checkbox input "true"
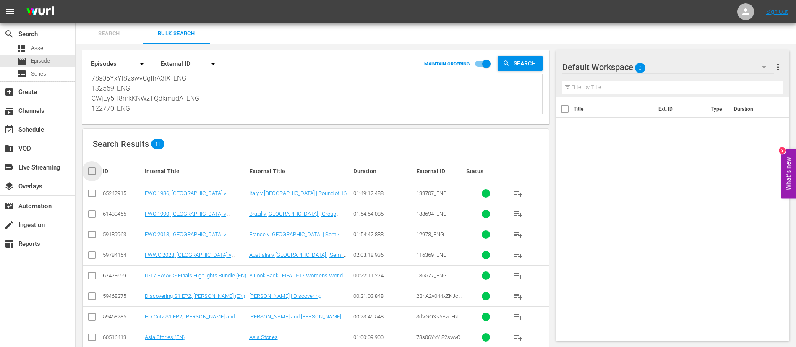
checkbox input "true"
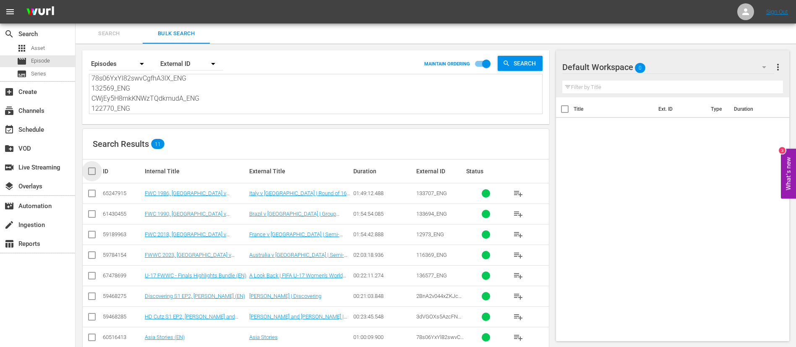
checkbox input "true"
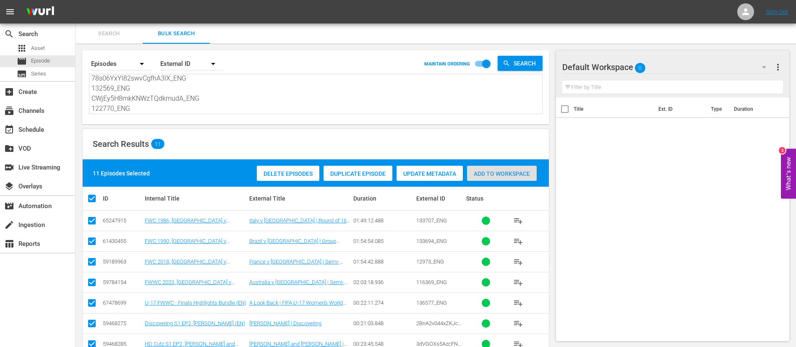
click at [514, 173] on span "Add to Workspace" at bounding box center [502, 173] width 70 height 7
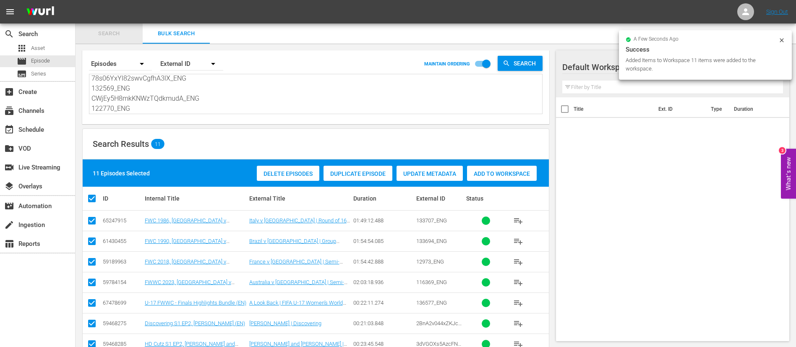
click at [102, 39] on button "Search" at bounding box center [109, 34] width 67 height 20
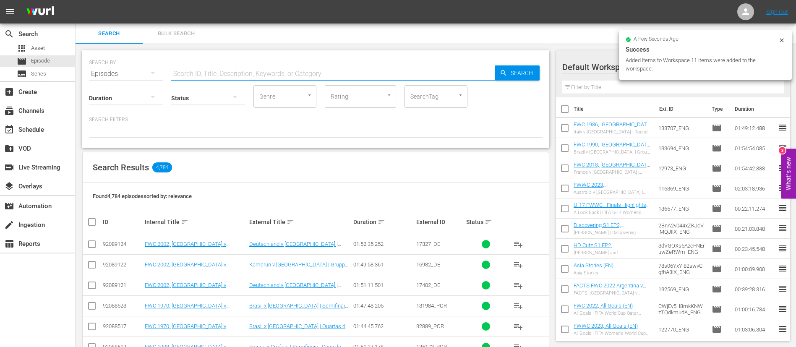
click at [220, 76] on input "text" at bounding box center [333, 74] width 324 height 20
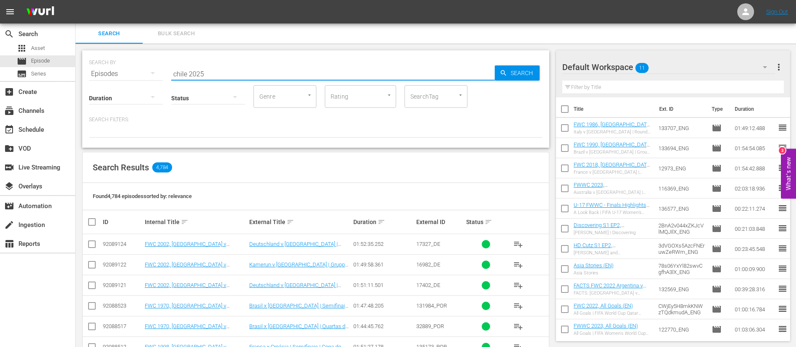
type input "chile 2025"
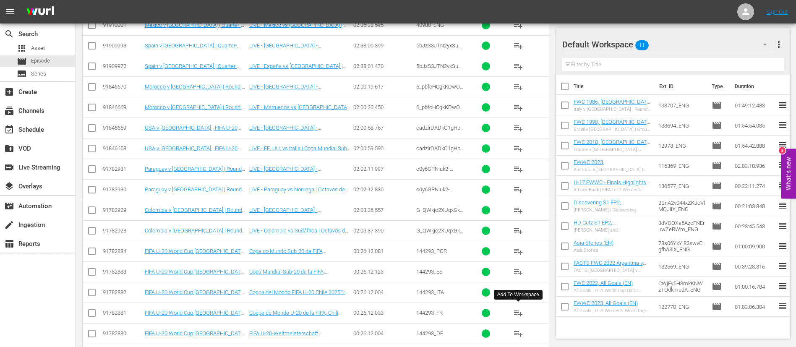
scroll to position [350, 0]
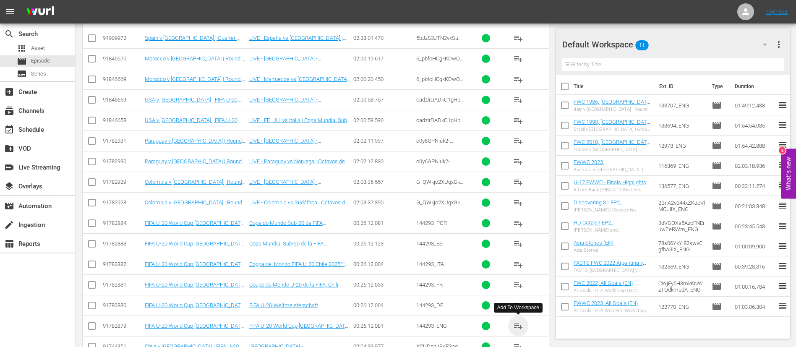
click at [517, 328] on span "playlist_add" at bounding box center [518, 326] width 10 height 10
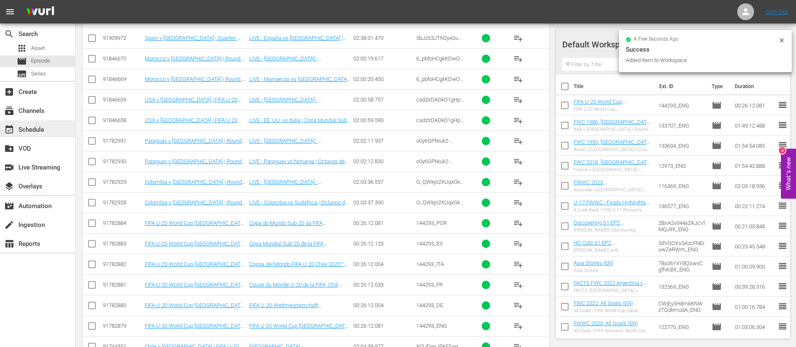
click at [40, 135] on div "event_available Schedule" at bounding box center [37, 128] width 75 height 17
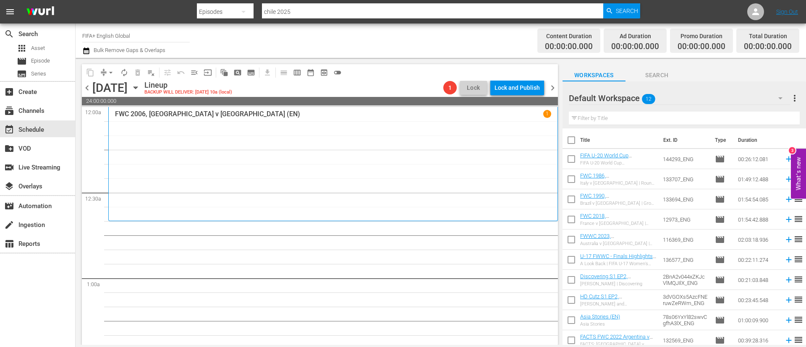
drag, startPoint x: 40, startPoint y: 135, endPoint x: 570, endPoint y: 140, distance: 529.8
click at [570, 140] on div "Workspaces Search Default Workspace 12 Default more_vert Filter by Title Title …" at bounding box center [684, 208] width 243 height 287
click at [570, 140] on input "checkbox" at bounding box center [572, 142] width 18 height 18
checkbox input "true"
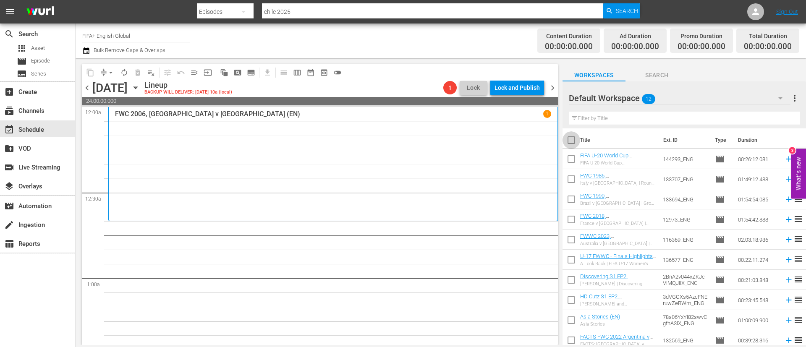
checkbox input "true"
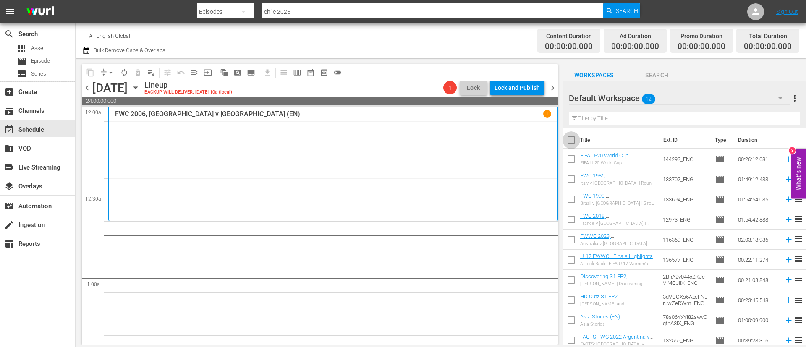
checkbox input "true"
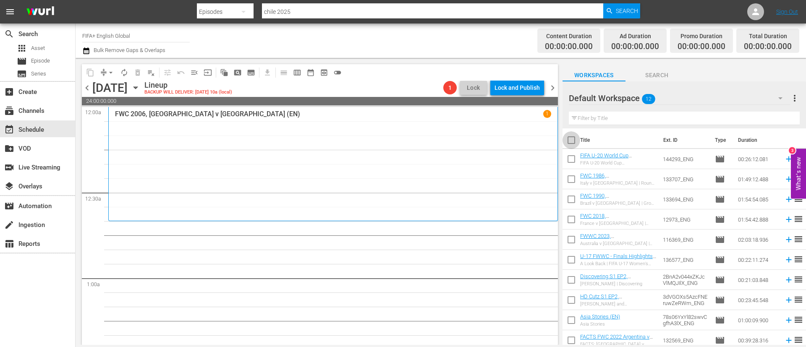
checkbox input "true"
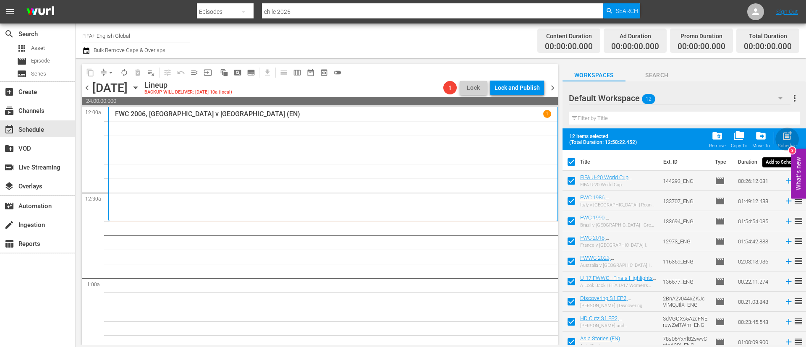
click at [782, 137] on span "post_add" at bounding box center [787, 135] width 11 height 11
checkbox input "false"
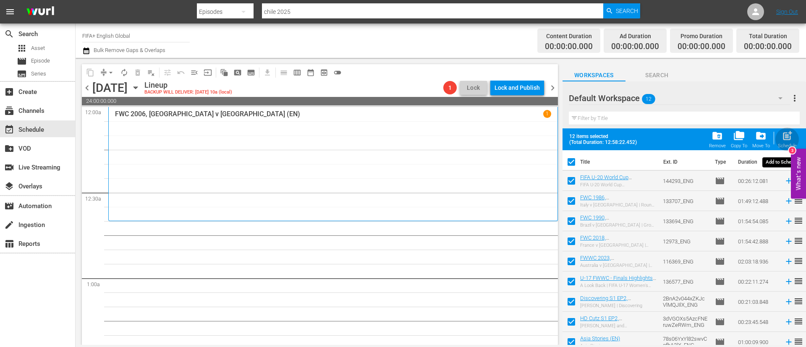
checkbox input "false"
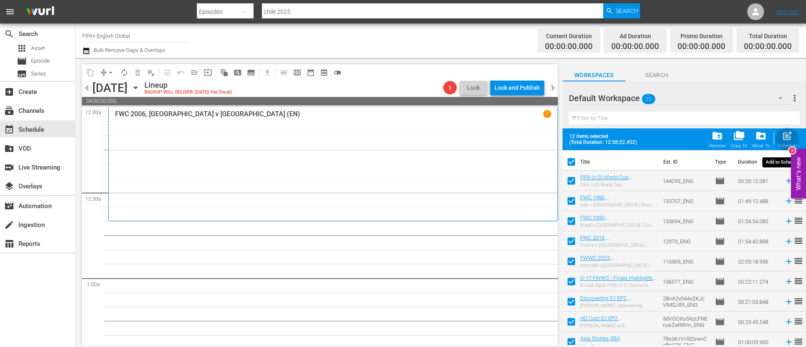
checkbox input "false"
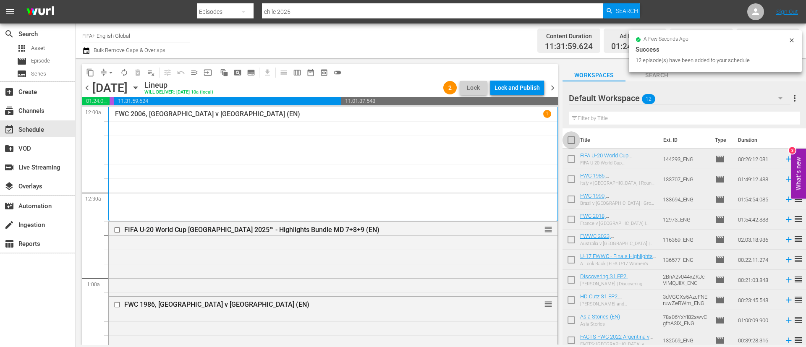
click at [570, 142] on input "checkbox" at bounding box center [572, 142] width 18 height 18
checkbox input "true"
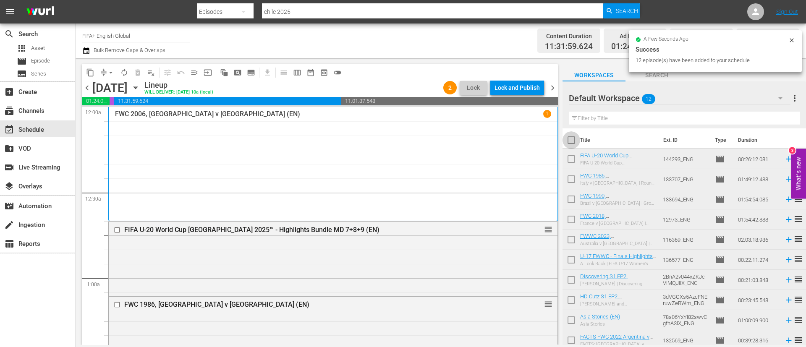
checkbox input "true"
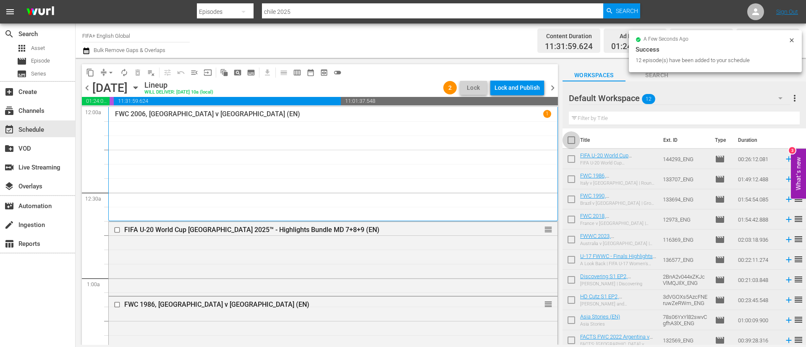
checkbox input "true"
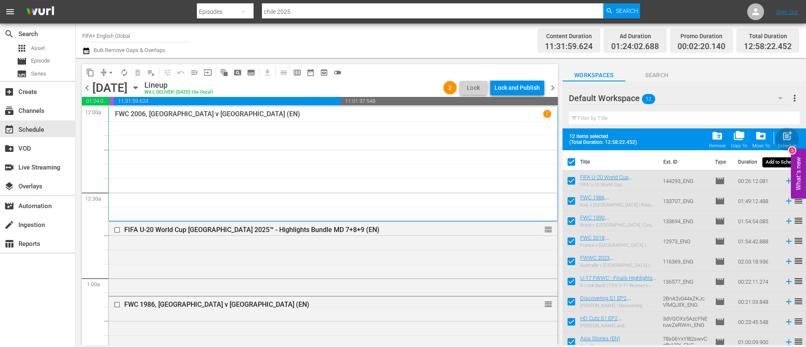
click at [787, 144] on div "Schedule" at bounding box center [787, 145] width 19 height 5
checkbox input "false"
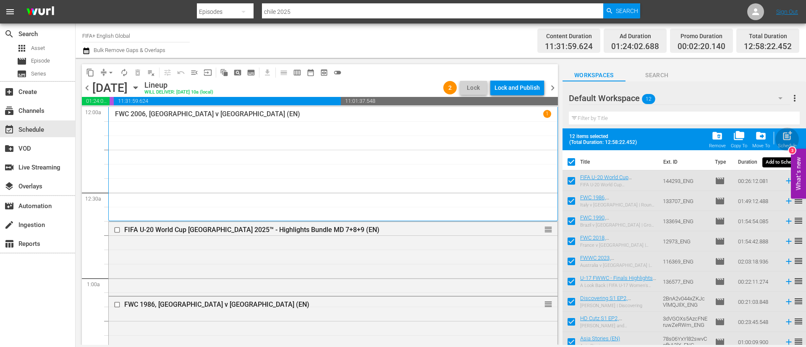
checkbox input "false"
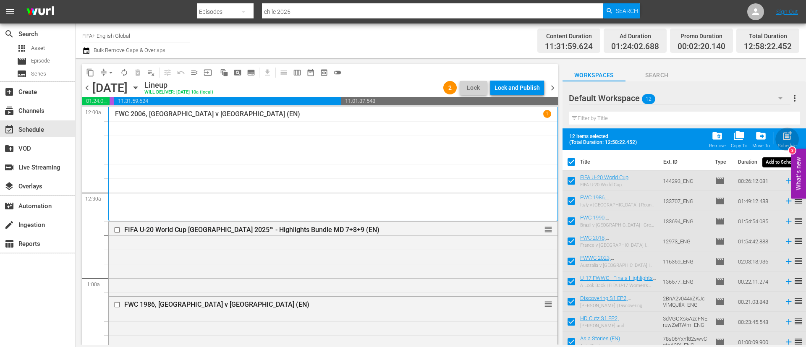
checkbox input "false"
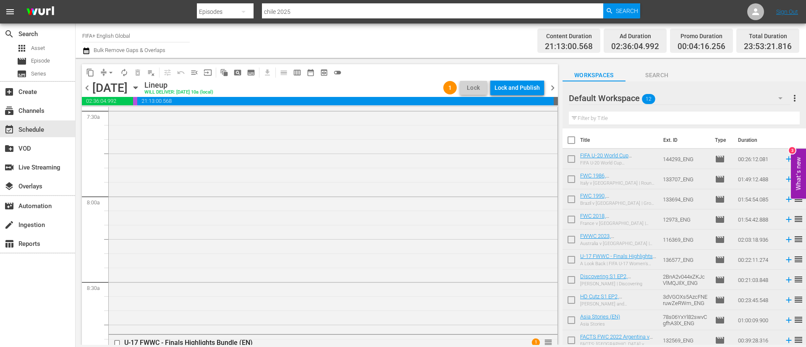
scroll to position [1283, 0]
click at [525, 90] on div "Lock and Publish" at bounding box center [517, 87] width 45 height 15
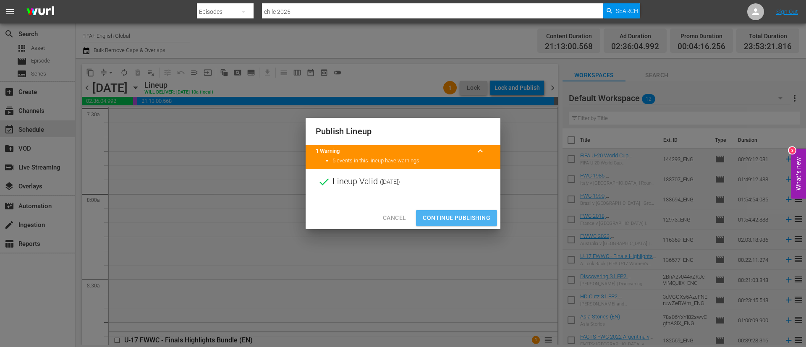
click at [456, 215] on span "Continue Publishing" at bounding box center [457, 218] width 68 height 10
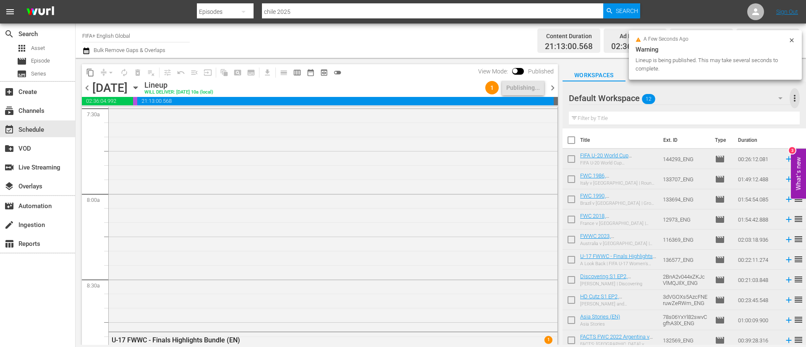
click at [798, 96] on span "more_vert" at bounding box center [795, 98] width 10 height 10
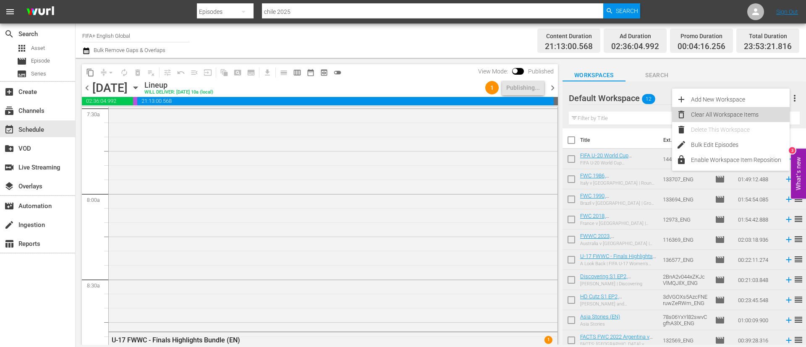
click at [720, 116] on div "Clear All Workspace Items" at bounding box center [740, 114] width 99 height 15
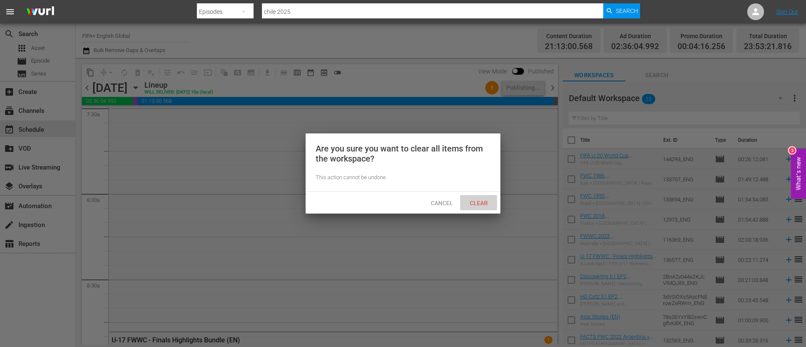
click at [474, 204] on span "Clear" at bounding box center [478, 203] width 31 height 7
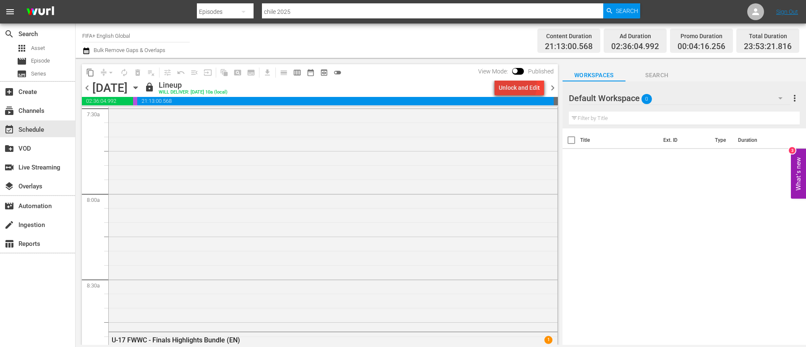
click at [514, 86] on div "Unlock and Edit" at bounding box center [519, 87] width 41 height 15
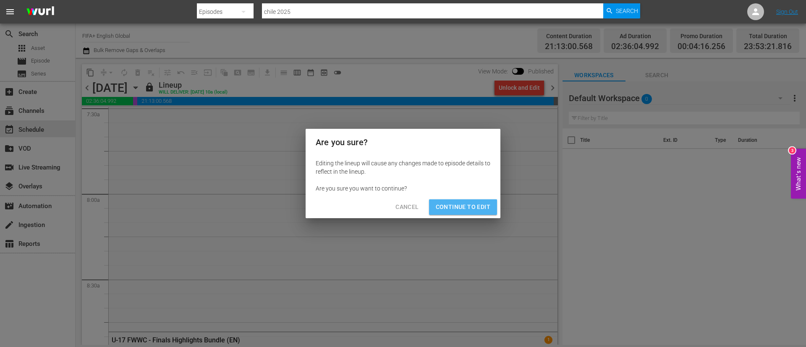
click at [470, 203] on span "Continue to Edit" at bounding box center [463, 207] width 55 height 10
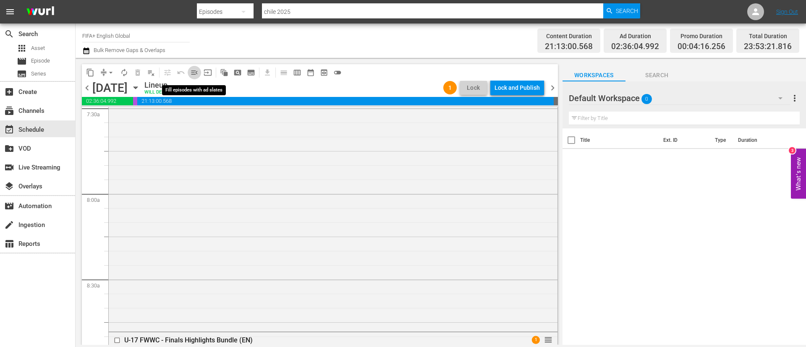
click at [193, 74] on span "menu_open" at bounding box center [194, 72] width 8 height 8
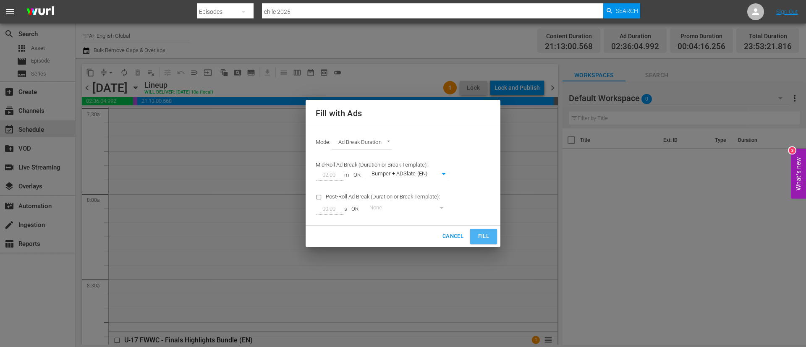
click at [480, 234] on span "Fill" at bounding box center [483, 237] width 13 height 10
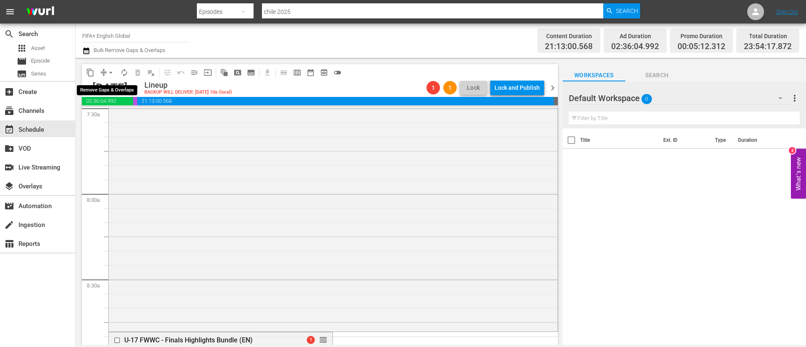
click at [113, 72] on span "arrow_drop_down" at bounding box center [111, 72] width 8 height 8
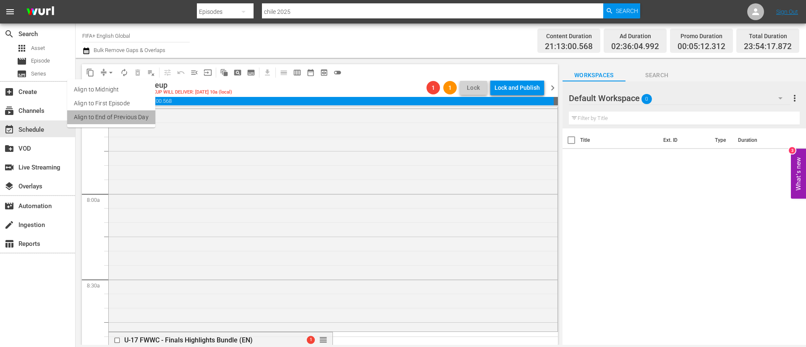
click at [128, 120] on li "Align to End of Previous Day" at bounding box center [111, 117] width 88 height 14
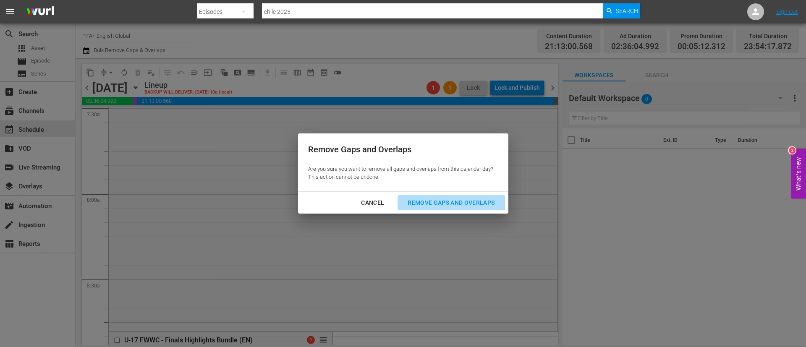
click at [430, 204] on div "Remove Gaps and Overlaps" at bounding box center [451, 203] width 100 height 10
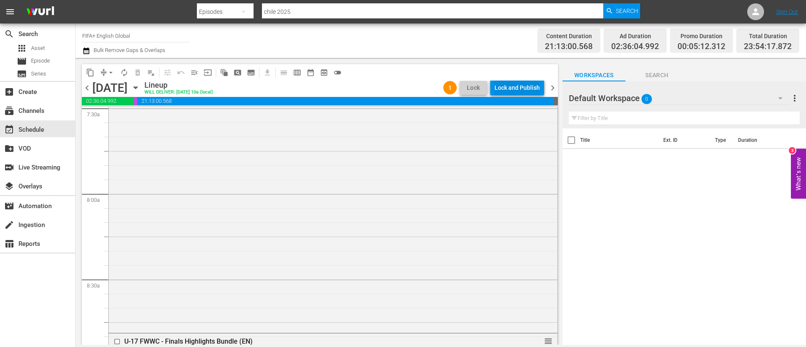
click at [518, 85] on div "Lock and Publish" at bounding box center [517, 87] width 45 height 15
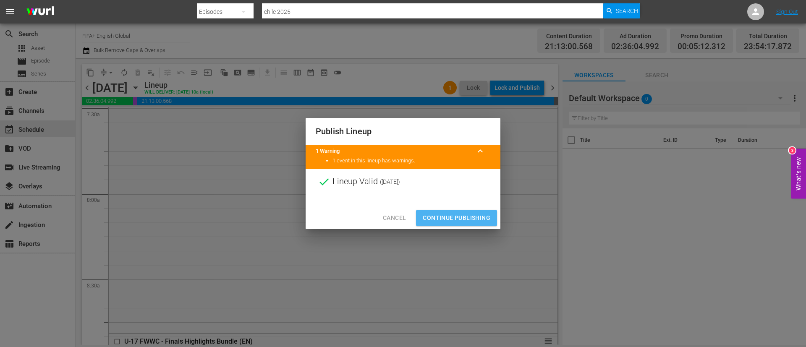
click at [469, 219] on span "Continue Publishing" at bounding box center [457, 218] width 68 height 10
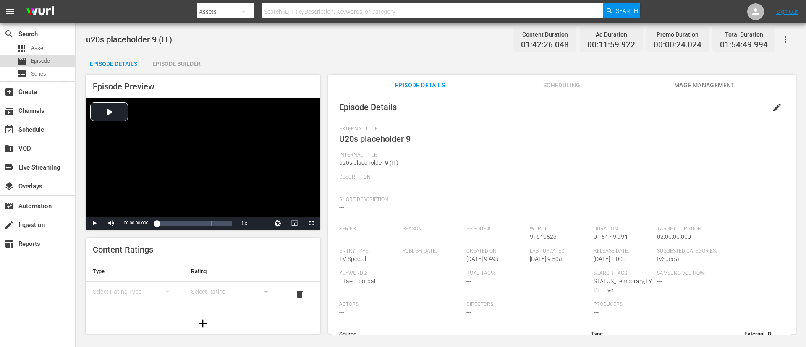
click at [40, 63] on span "Episode" at bounding box center [40, 61] width 19 height 8
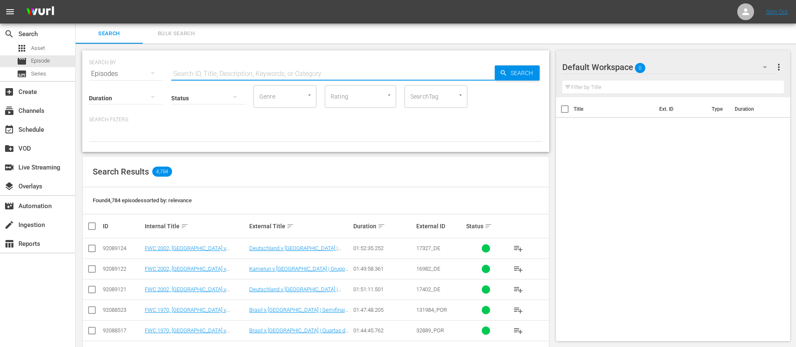
click at [227, 74] on input "text" at bounding box center [333, 74] width 324 height 20
type input "placeholder 9"
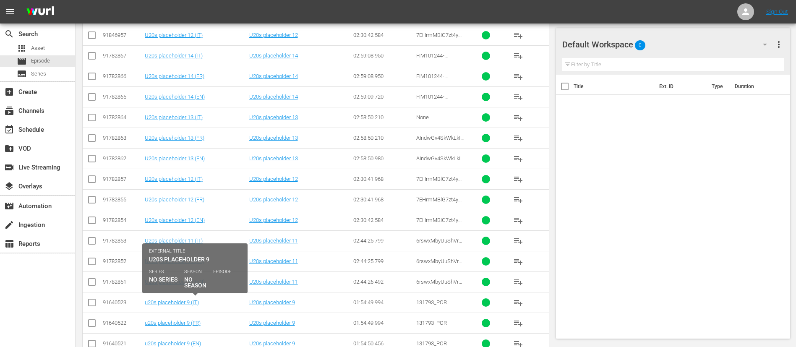
scroll to position [318, 0]
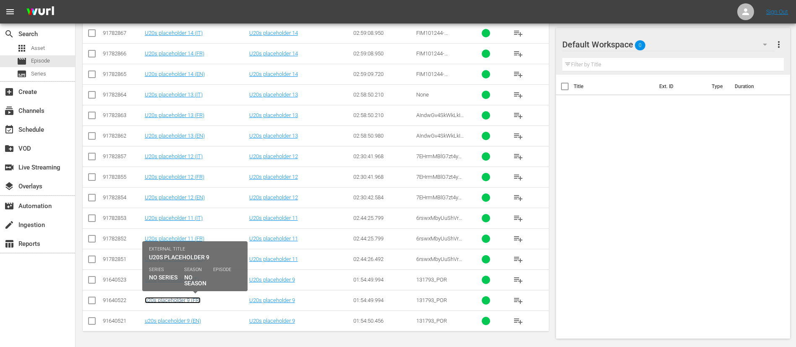
click at [187, 301] on link "u20s placeholder 9 (FR)" at bounding box center [173, 300] width 56 height 6
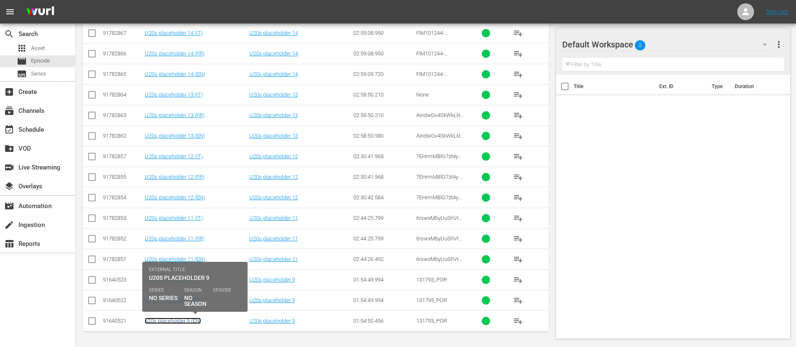
click at [187, 322] on link "u20s placeholder 9 (EN)" at bounding box center [173, 321] width 56 height 6
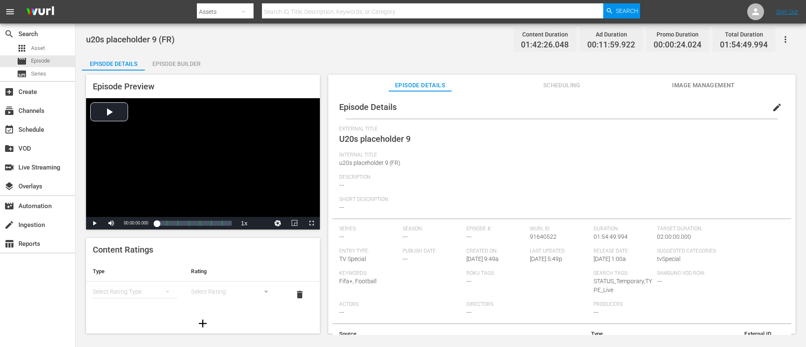
click at [537, 109] on button "edit" at bounding box center [777, 107] width 20 height 20
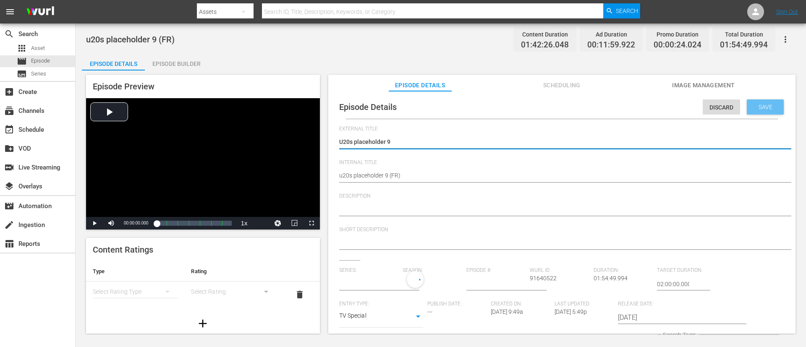
type input "No Series"
click at [432, 141] on textarea "U20s placeholder 9" at bounding box center [559, 143] width 441 height 10
type textarea "L"
type textarea "LI"
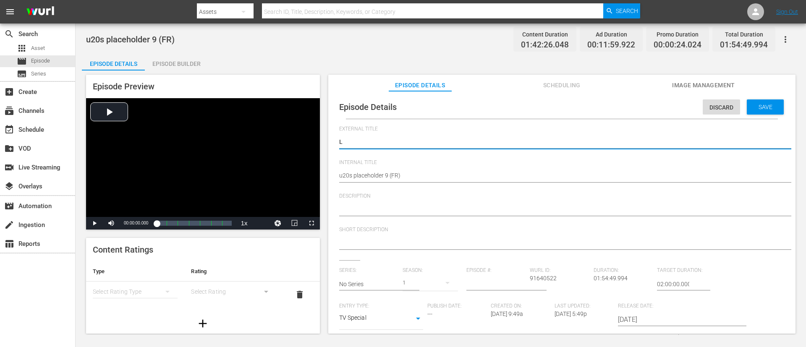
type textarea "LI"
type textarea "LIV"
type textarea "LIVE"
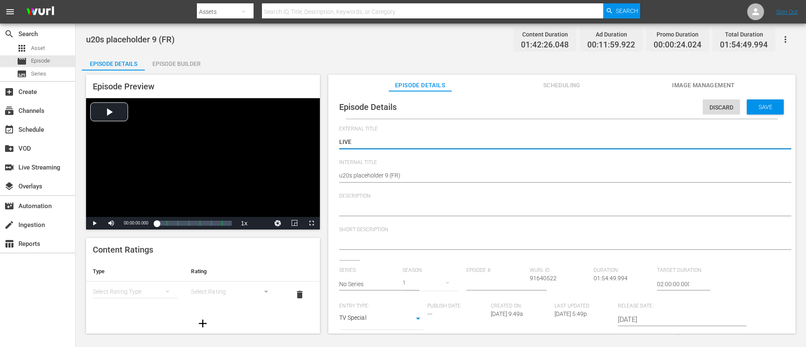
type textarea "LIVE"
type textarea "LIVE -"
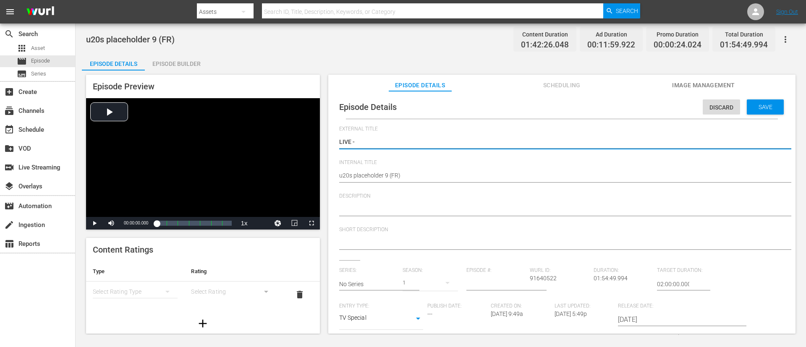
type textarea "LIVE -"
type textarea "LIVE - États-Unis - Maroc | Quarts de finale | Coupe du Monde U-20 de la FIFA, …"
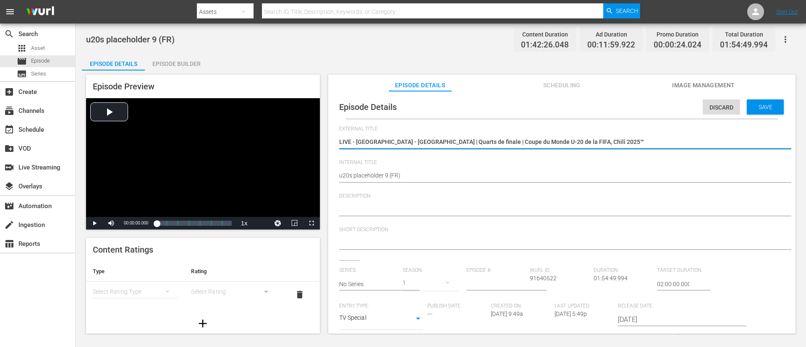
type textarea "LIVE - États-Unis - Maroc | Quarts de finale | Coupe du Monde U-20 de la FIFA, …"
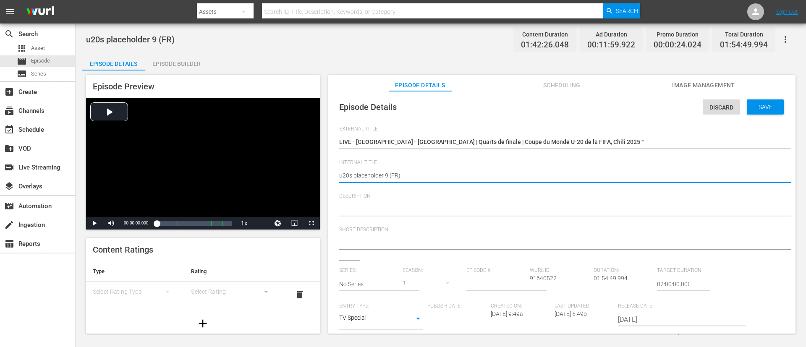
paste textarea "USA v Morocco | Quarter-finals | FIFA U-20 World Cup Chile 2025™"
type textarea "USA v Morocco | Quarter-finals | FIFA U-20 World Cup Chile 2025™ (FR)"
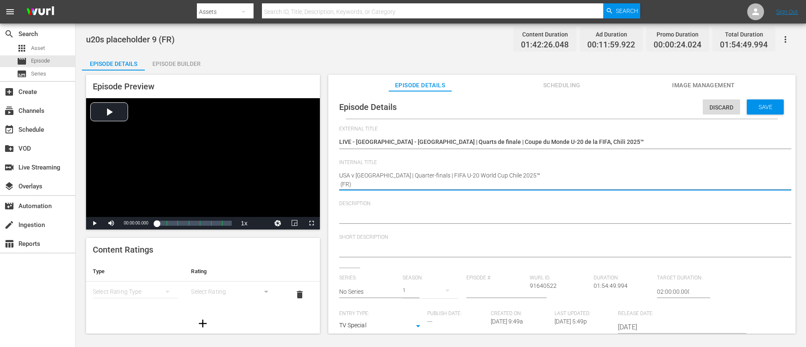
type textarea "USA v Morocco | Quarter-finals | FIFA U-20 World Cup Chile 2025™ (FR)"
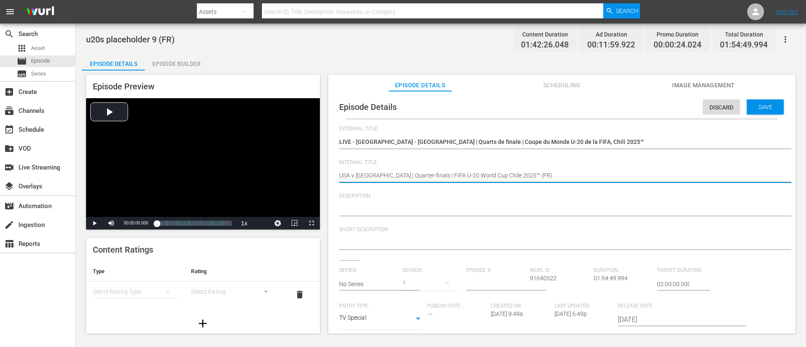
type textarea "USA v Morocco | Quarter-finals | FIFA U-20 World Cup Chile 2025™ (FR)"
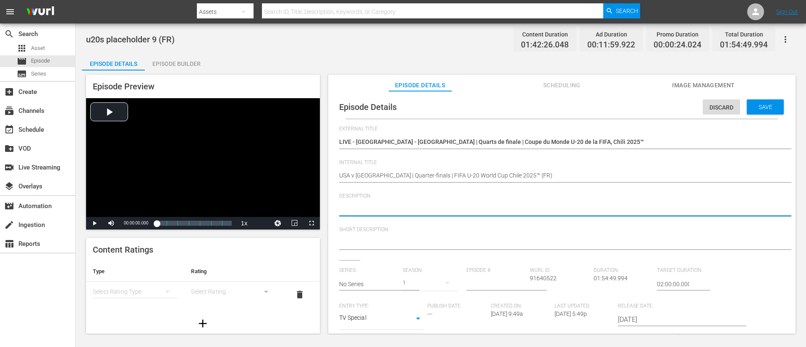
paste textarea "Regardez le match entre États-Unis et Maroc au Estadio El Teniente, Rancagua le…"
type textarea "Regardez le match entre États-Unis et Maroc au Estadio El Teniente, Rancagua le…"
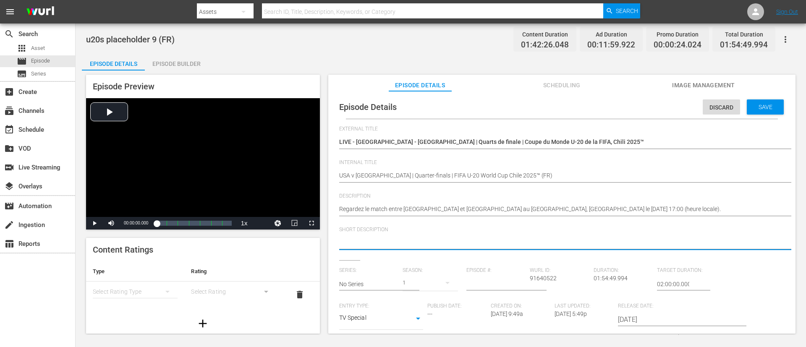
paste textarea "Regardez le match entre États-Unis et Maroc au Estadio El Teniente, Rancagua le…"
type textarea "Regardez le match entre États-Unis et Maroc au Estadio El Teniente, Rancagua le…"
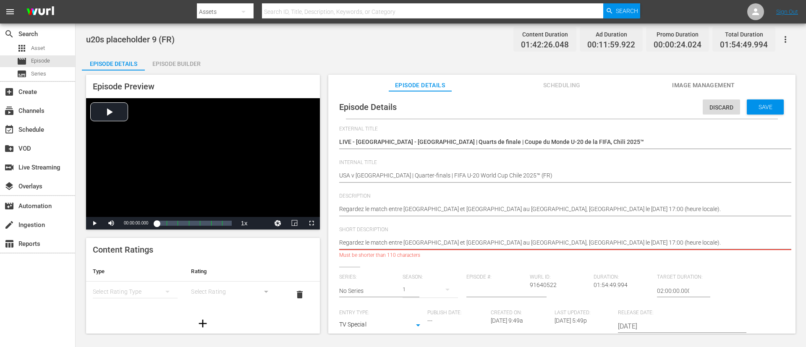
type textarea "Regardez le match entre États-Unis et Maroc au Estadio El Teniente."
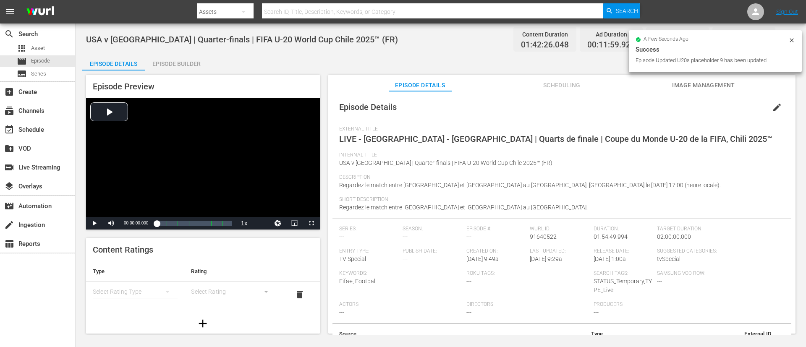
click at [537, 92] on div "Episode Details edit External Title LIVE - États-Unis - Maroc | Quarts de final…" at bounding box center [561, 216] width 467 height 251
click at [537, 84] on span "Image Management" at bounding box center [703, 85] width 63 height 10
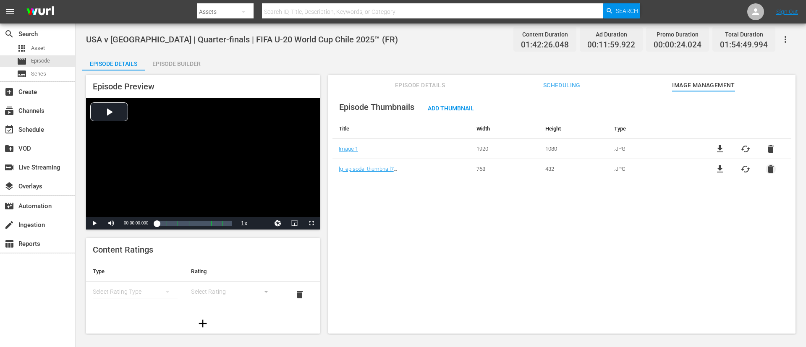
click at [537, 168] on span "delete" at bounding box center [771, 169] width 10 height 10
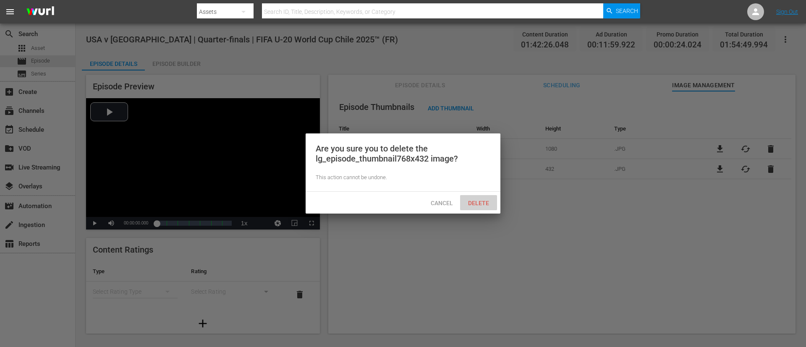
click at [478, 200] on span "Delete" at bounding box center [478, 203] width 34 height 7
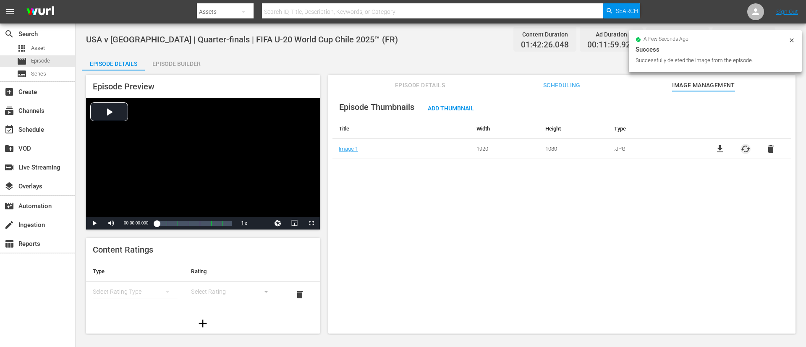
click at [537, 148] on span "cached" at bounding box center [746, 149] width 10 height 10
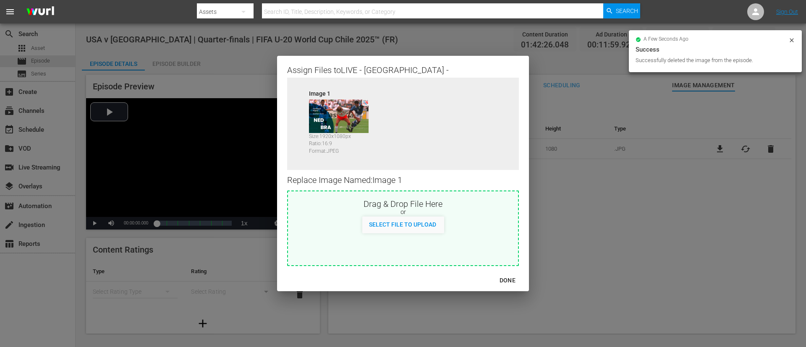
click at [418, 231] on div "Drag & Drop File Here or Select File to Upload" at bounding box center [403, 229] width 232 height 76
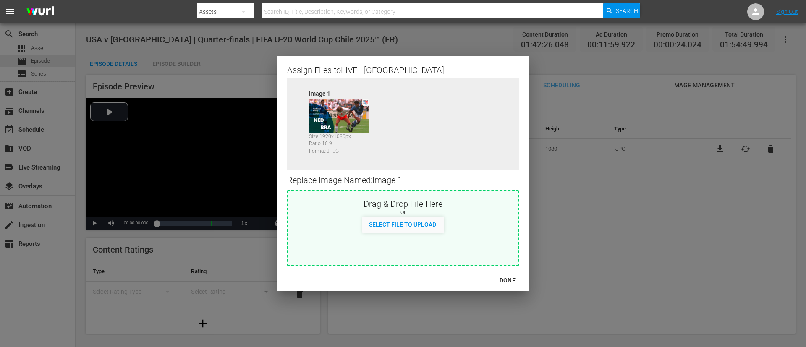
type input "C:\fakepath\d9ee7be7-8d7b-4da1-8dd3-39b525e3190f.jpg"
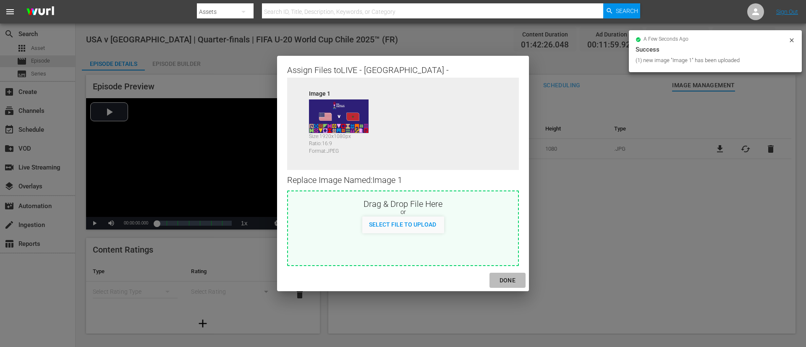
click at [513, 231] on div "DONE" at bounding box center [507, 280] width 29 height 10
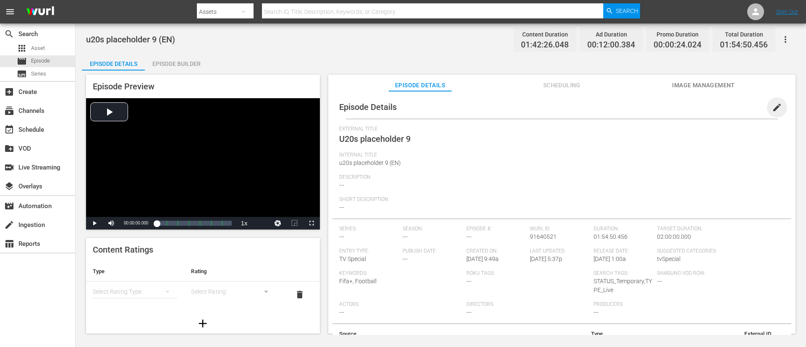
click at [537, 110] on span "edit" at bounding box center [777, 107] width 10 height 10
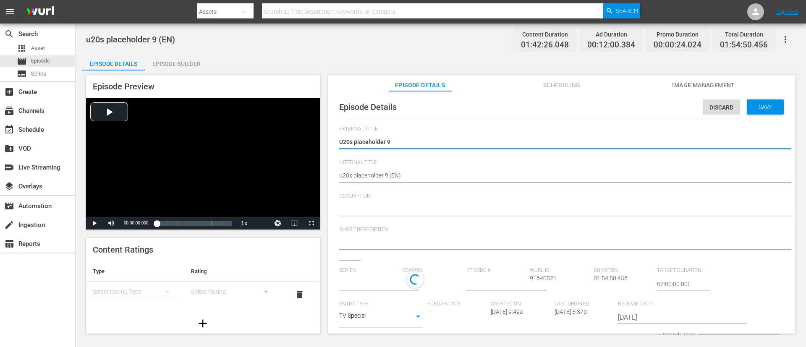
type input "No Series"
click at [454, 141] on textarea "U20s placeholder 9" at bounding box center [559, 143] width 441 height 10
paste textarea "SA v Morocco | Quarter-finals | FIFA U-20 World Cup Chile 2025™"
type textarea "USA v Morocco | Quarter-finals | FIFA U-20 World Cup Chile 2025™"
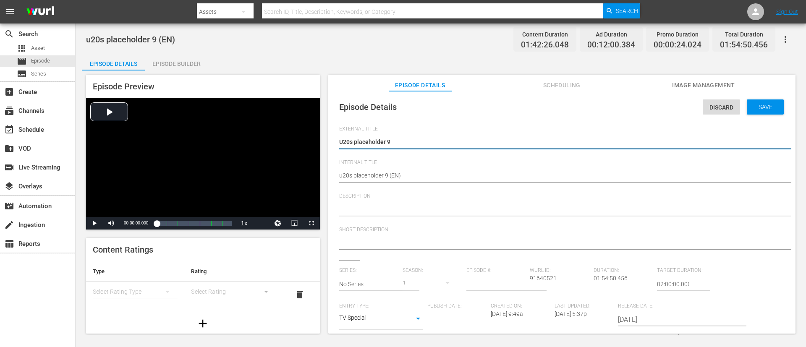
type textarea "USA v Morocco | Quarter-finals | FIFA U-20 World Cup Chile 2025™"
type textarea "LUSA v Morocco | Quarter-finals | FIFA U-20 World Cup Chile 2025™"
type textarea "LIUSA v Morocco | Quarter-finals | FIFA U-20 World Cup Chile 2025™"
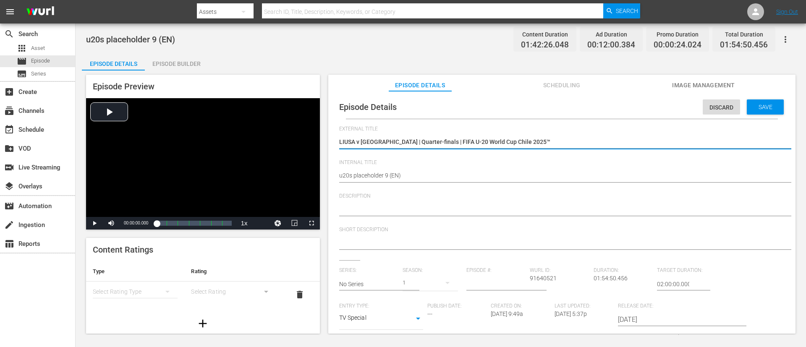
type textarea "LIVUSA v Morocco | Quarter-finals | FIFA U-20 World Cup Chile 2025™"
type textarea "LIVEUSA v Morocco | Quarter-finals | FIFA U-20 World Cup Chile 2025™"
type textarea "LIVE USA v Morocco | Quarter-finals | FIFA U-20 World Cup Chile 2025™"
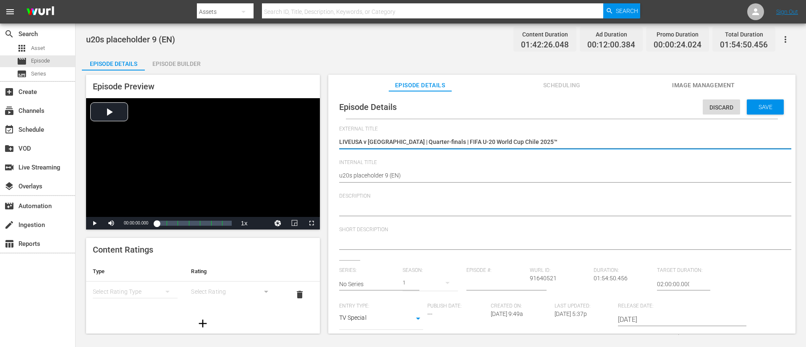
type textarea "LIVE USA v Morocco | Quarter-finals | FIFA U-20 World Cup Chile 2025™"
type textarea "LIVE -USA v Morocco | Quarter-finals | FIFA U-20 World Cup Chile 2025™"
type textarea "LIVE - USA v Morocco | Quarter-finals | FIFA U-20 World Cup Chile 2025™"
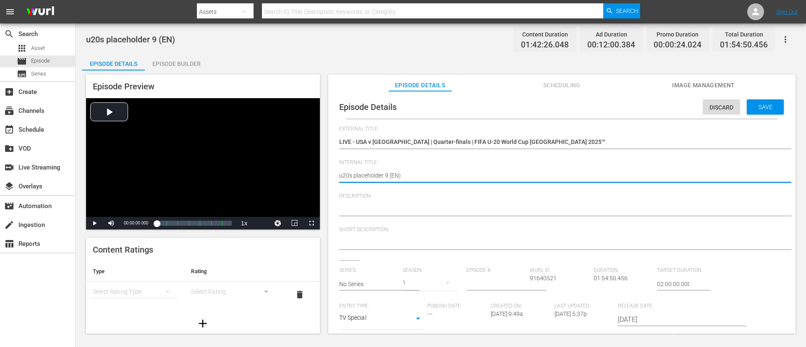
paste textarea "USA v Morocco | Quarter-finals | FIFA U-20 World Cup Chile 2025™"
type textarea "USA v Morocco | Quarter-finals | FIFA U-20 World Cup Chile 2025™ (EN)"
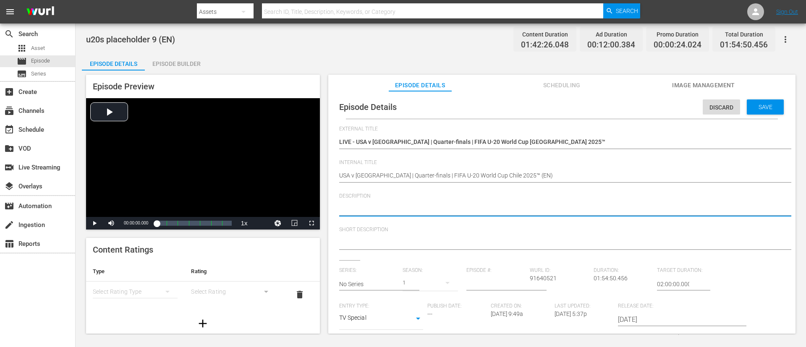
paste textarea "The US reached their fifth quarter-final in a row in this competition with a do…"
type textarea "The US reached their fifth quarter-final in a row in this competition with a do…"
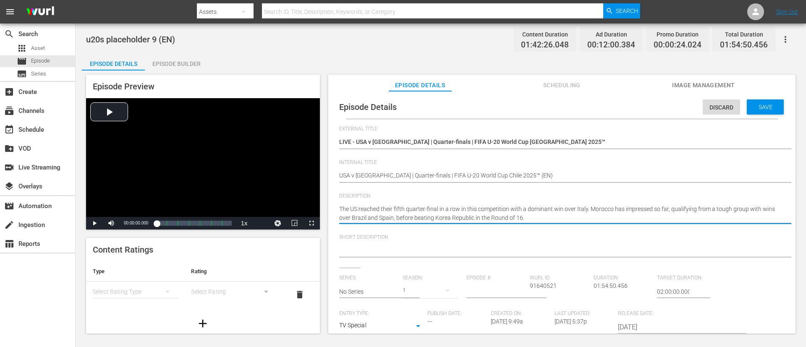
type textarea "The US reached their fifth quarter-final in a row in this competition with a do…"
paste textarea "The US reached their fifth quarter-final in a row in this competition with a do…"
type textarea "The US reached their fifth quarter-final in a row in this competition with a do…"
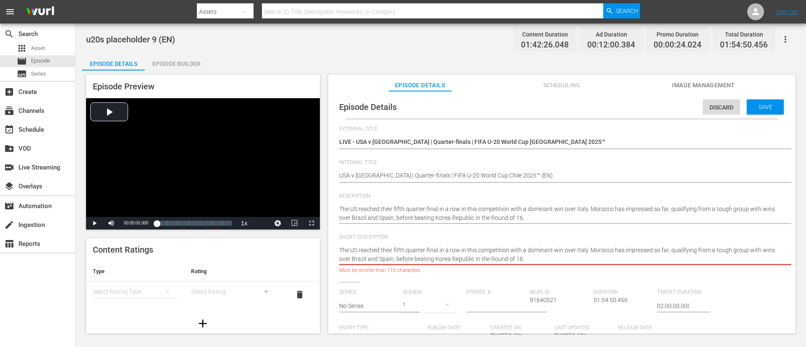
click at [393, 231] on textarea "The US reached their fifth quarter-final in a row in this competition with a do…" at bounding box center [559, 255] width 441 height 18
type textarea "The US reached their fifth quarter-final in a row in this competition with a do…"
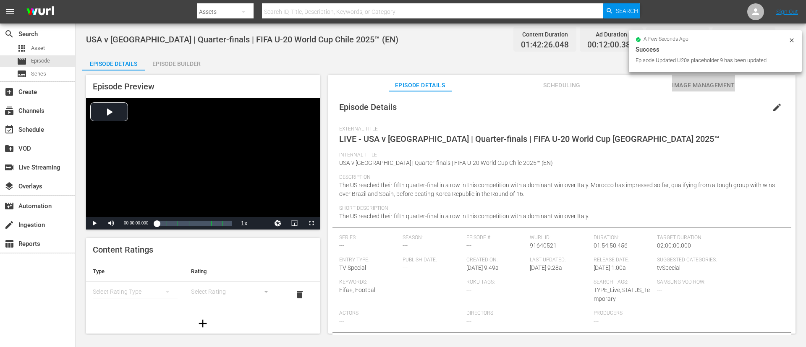
click at [537, 89] on span "Image Management" at bounding box center [703, 85] width 63 height 10
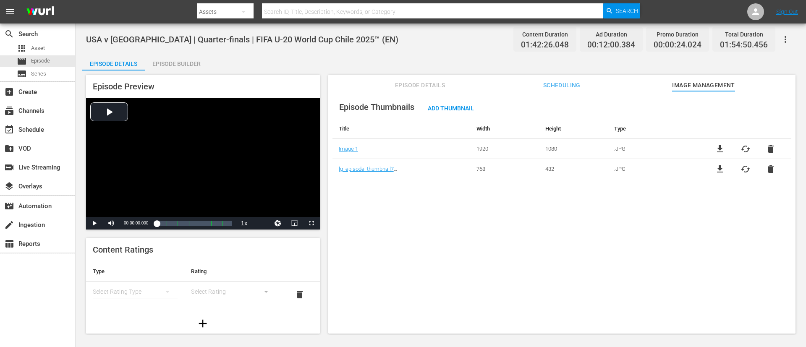
click at [537, 167] on span "delete" at bounding box center [771, 169] width 10 height 10
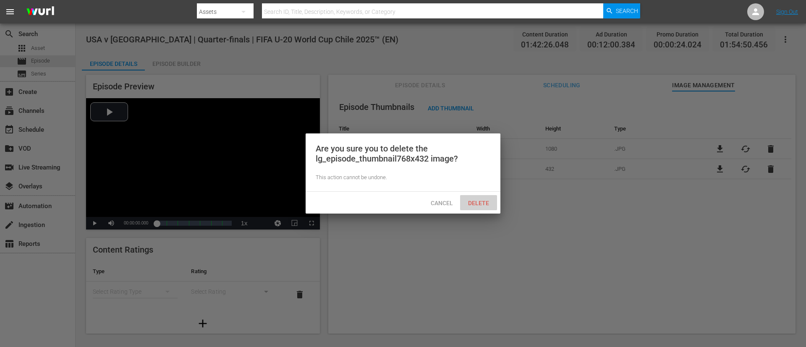
click at [468, 207] on div "Delete" at bounding box center [478, 203] width 37 height 16
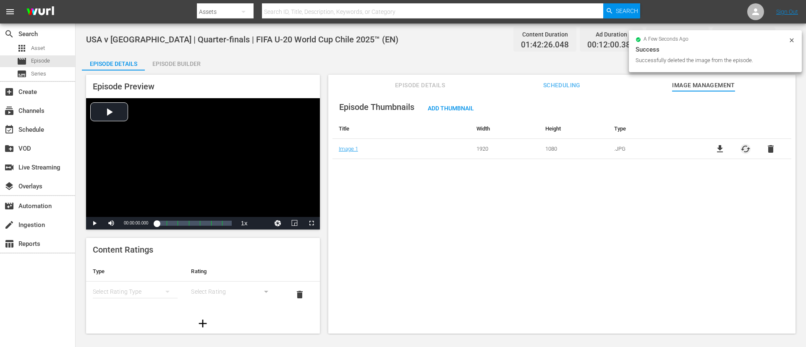
click at [537, 152] on span "cached" at bounding box center [746, 149] width 10 height 10
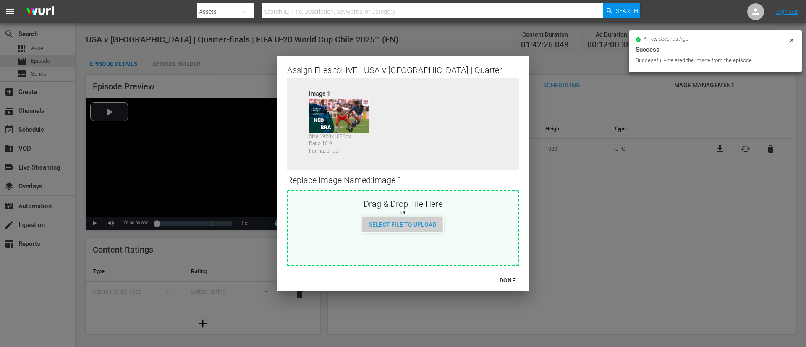
click at [394, 228] on div "Select File to Upload" at bounding box center [402, 225] width 81 height 16
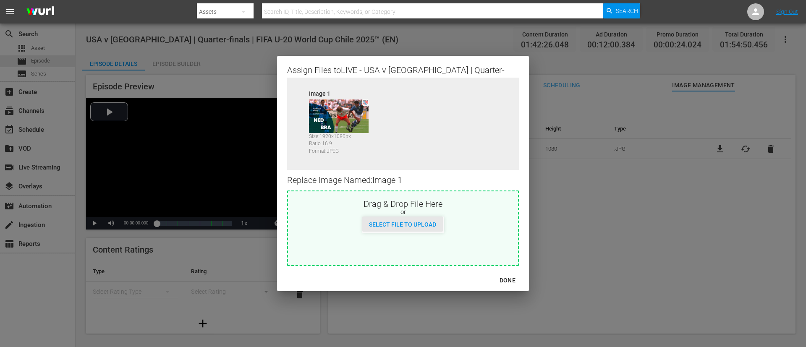
type input "C:\fakepath\d9ee7be7-8d7b-4da1-8dd3-39b525e3190f.jpg"
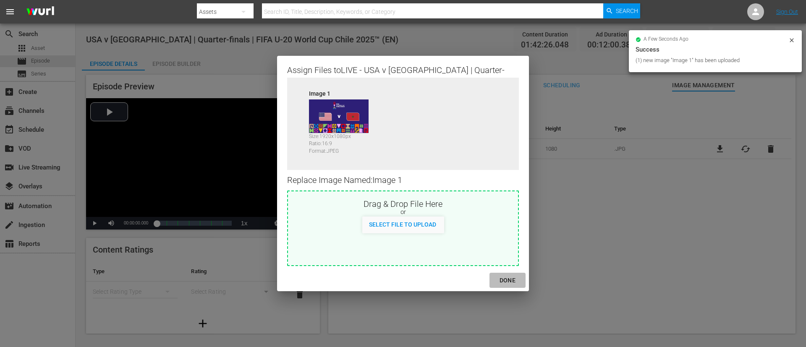
click at [515, 231] on div "DONE" at bounding box center [507, 280] width 29 height 10
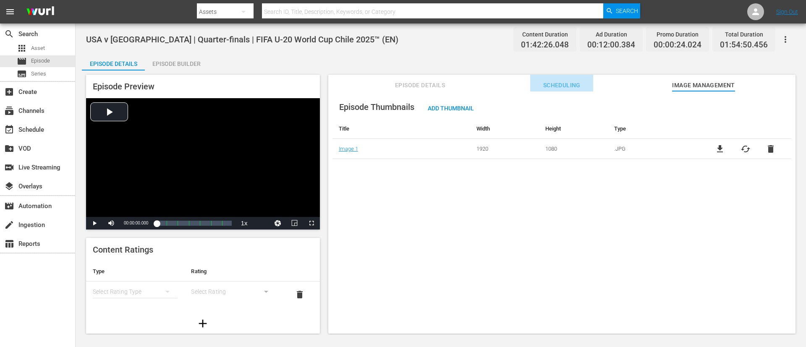
click at [537, 87] on span "Scheduling" at bounding box center [561, 85] width 63 height 10
